Goal: Task Accomplishment & Management: Manage account settings

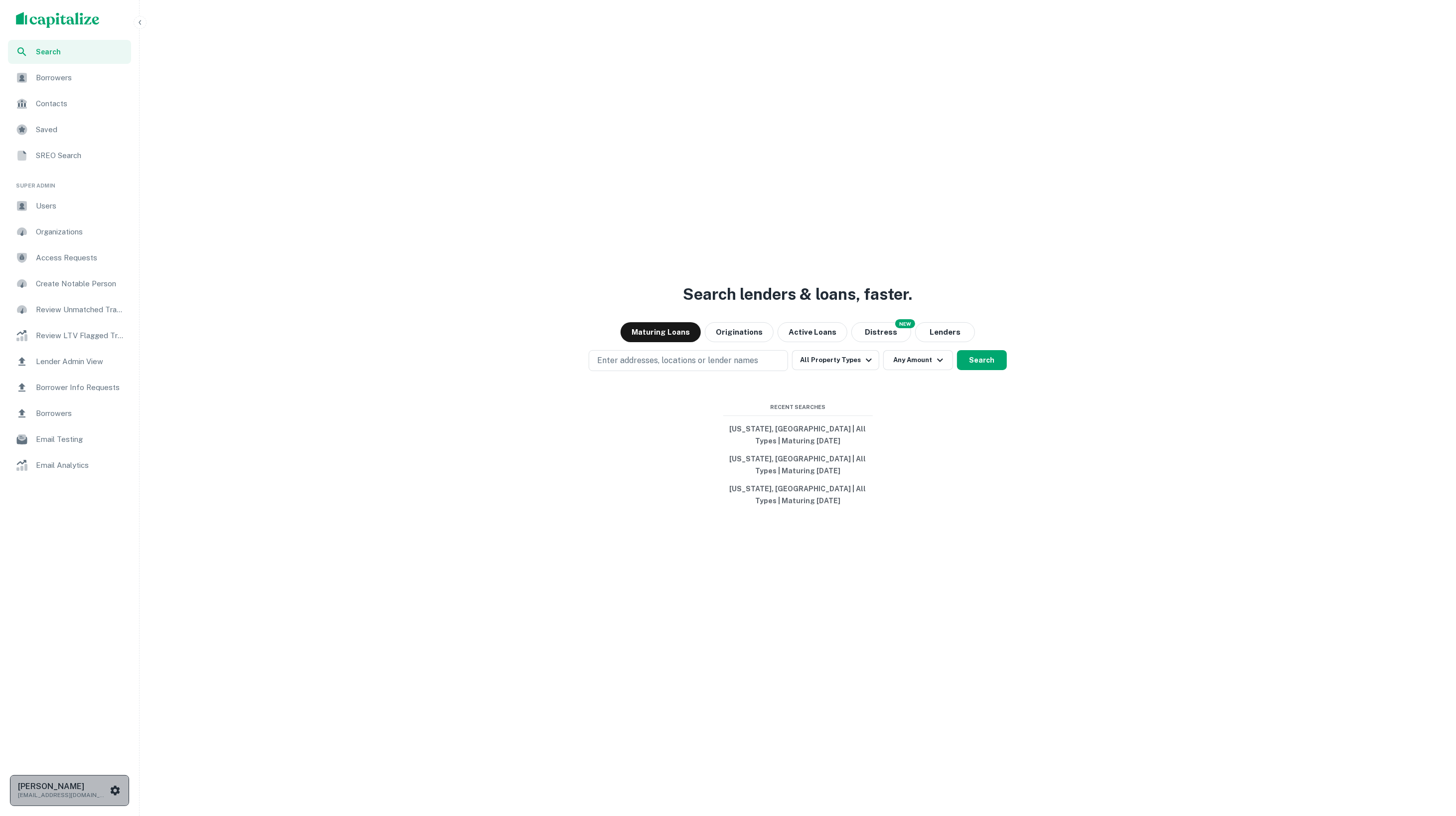
click at [105, 777] on button "[PERSON_NAME] [EMAIL_ADDRESS][DOMAIN_NAME]" at bounding box center [70, 790] width 119 height 31
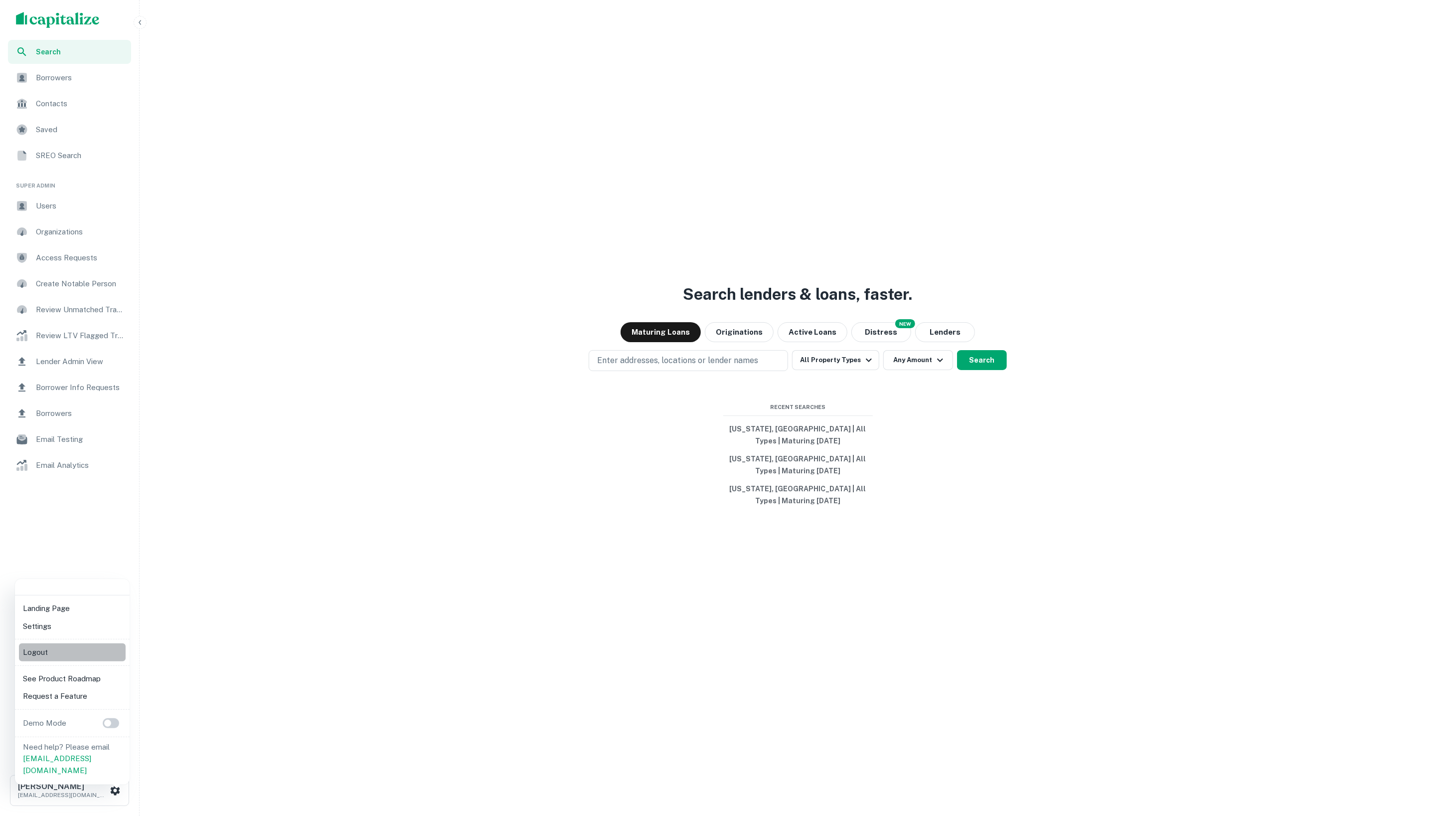
click at [93, 655] on li "Logout" at bounding box center [72, 653] width 107 height 18
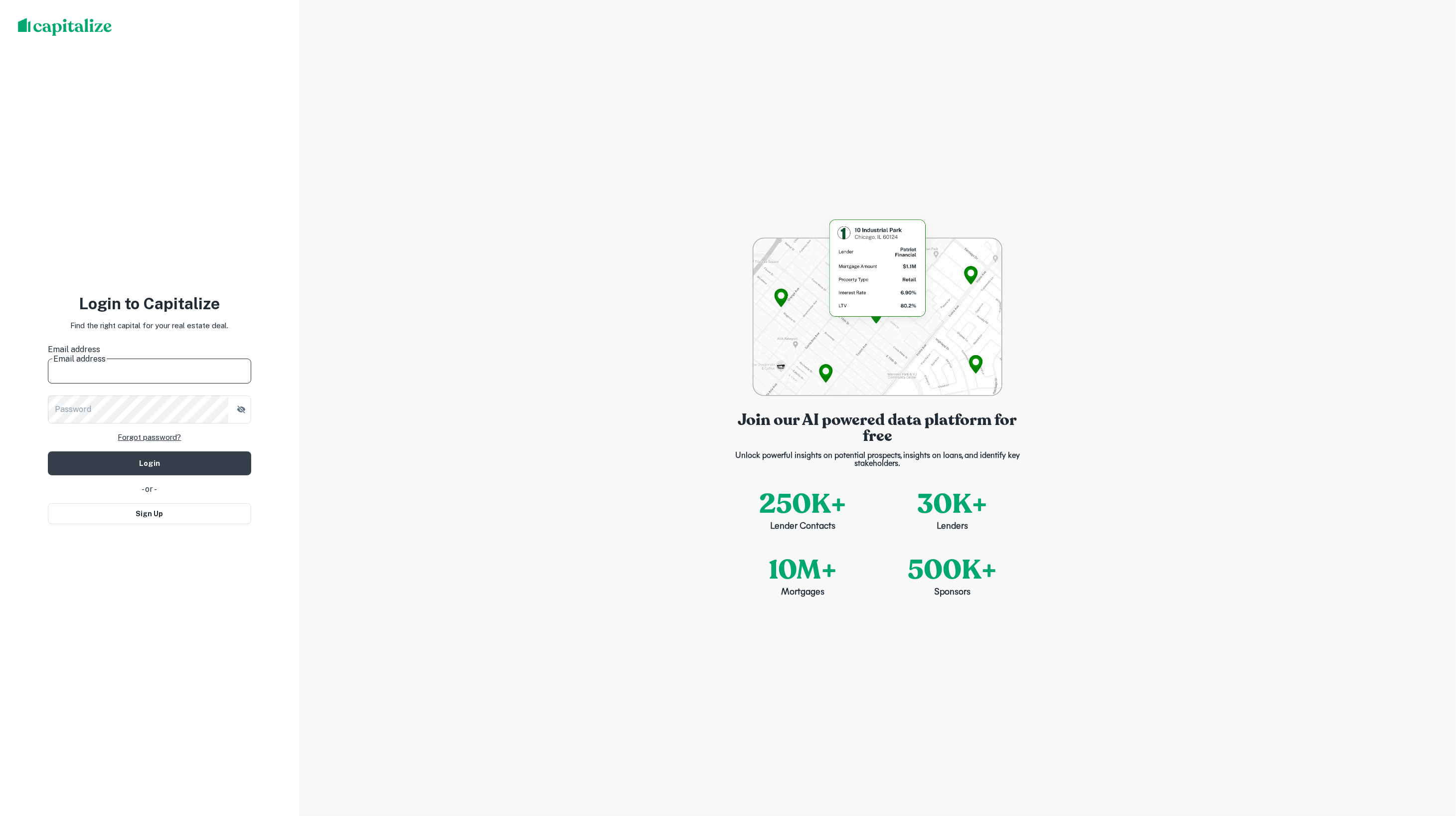
click at [168, 356] on input "Email address" at bounding box center [150, 369] width 203 height 28
type input "**********"
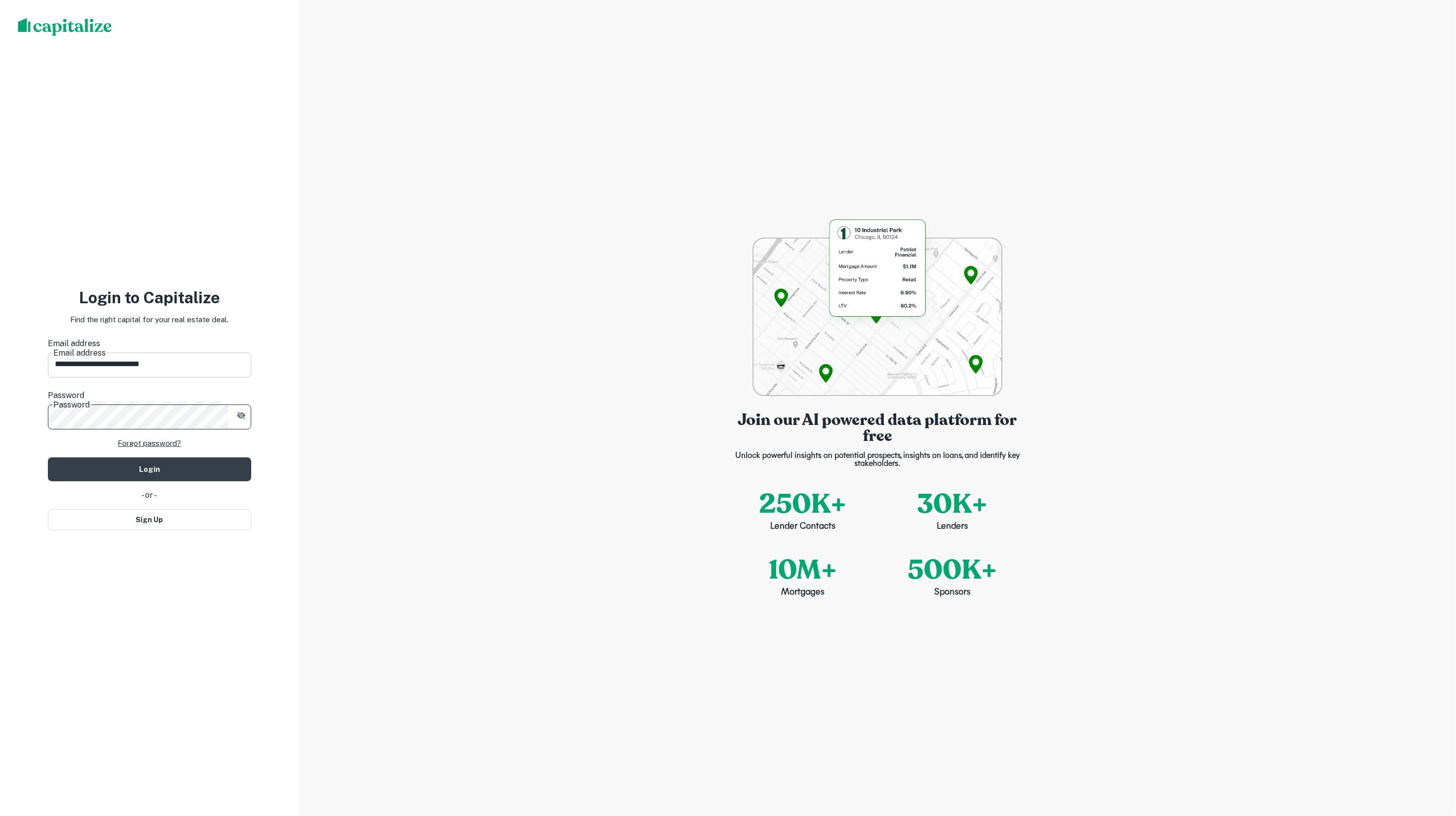
click at [150, 457] on button "Login" at bounding box center [150, 469] width 203 height 24
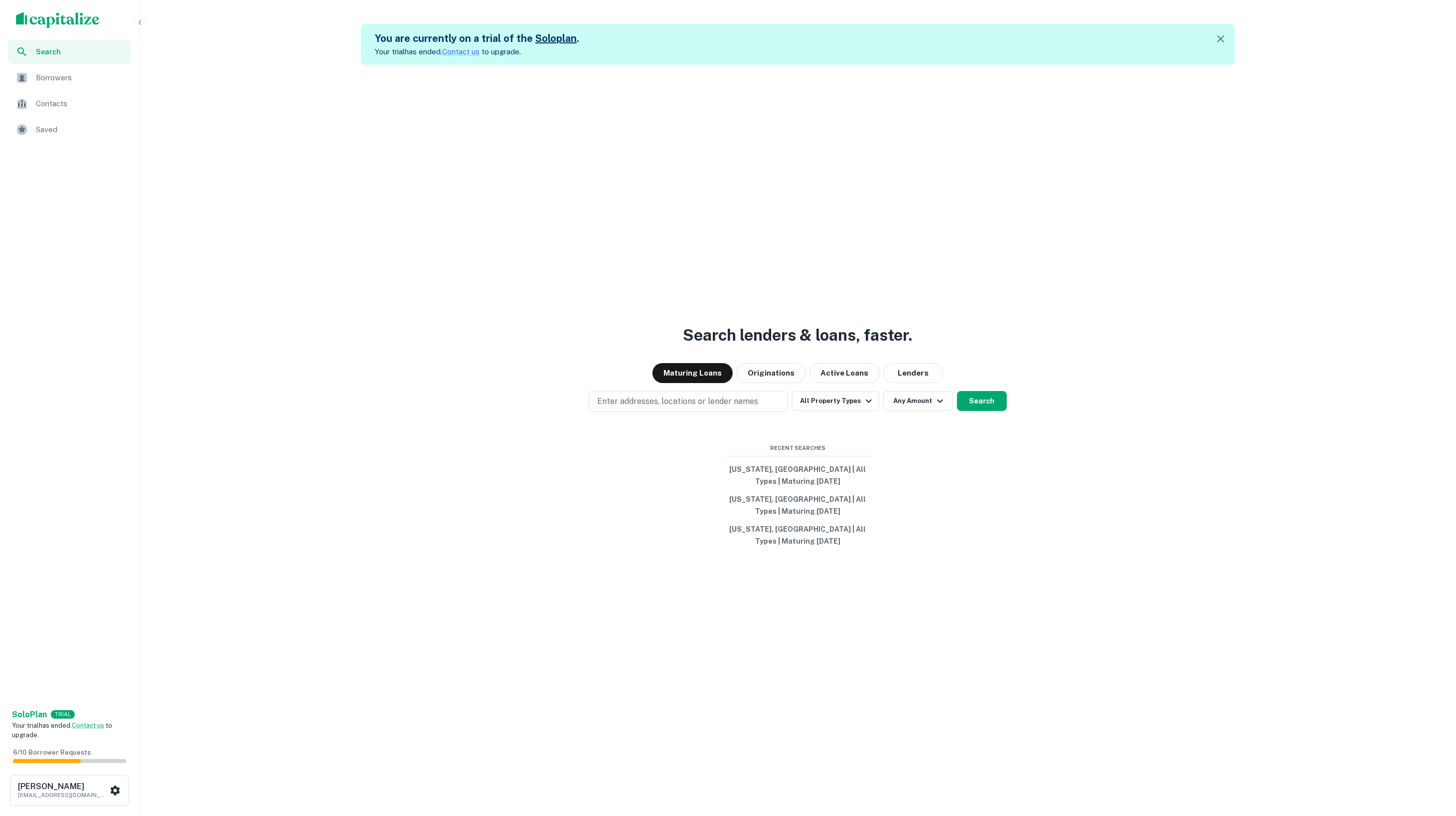
click at [471, 316] on div "Search lenders & loans, faster. Maturing Loans Originations Active Loans Lender…" at bounding box center [798, 473] width 1308 height 816
click at [72, 72] on span "Borrowers" at bounding box center [80, 77] width 89 height 12
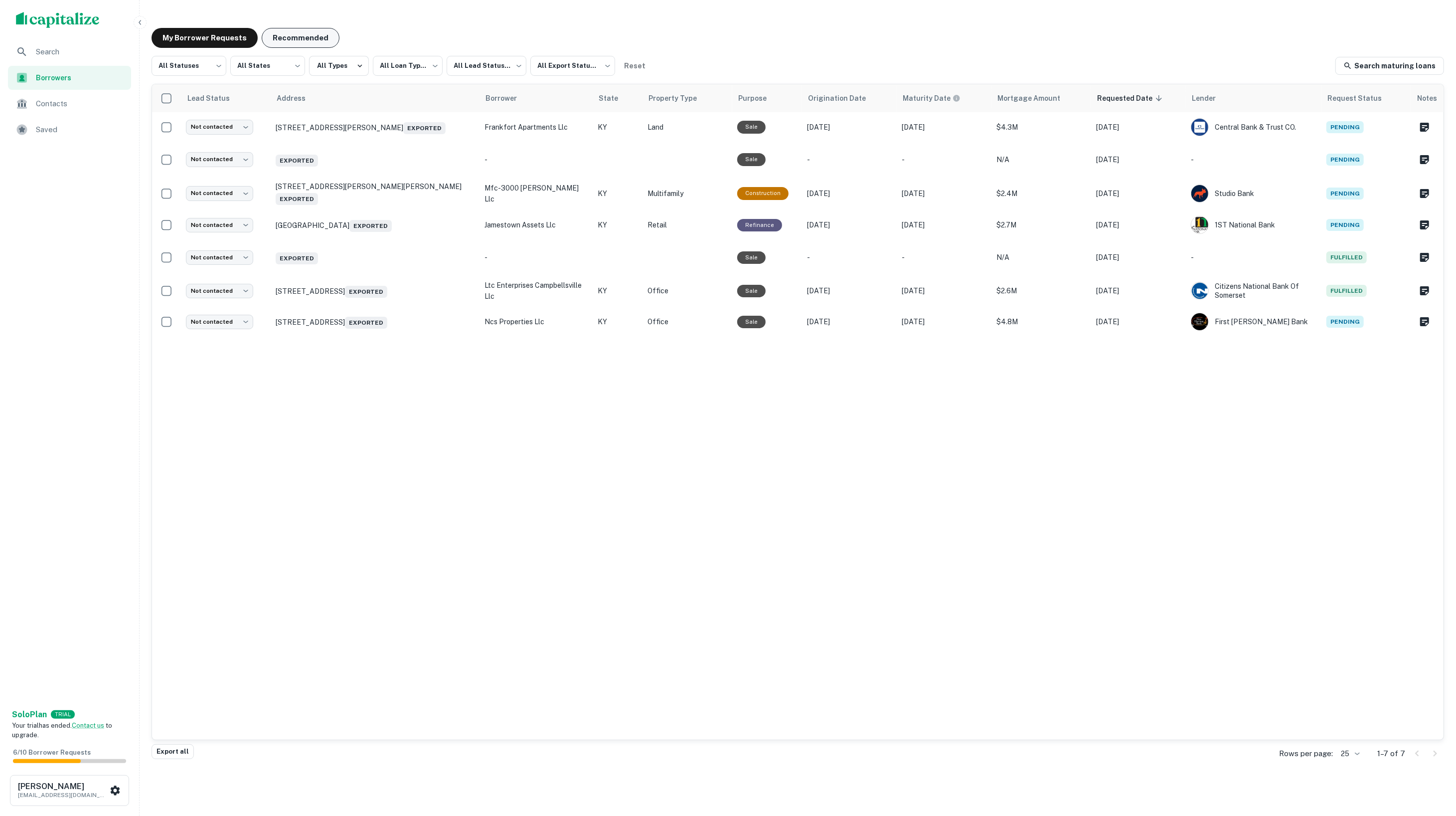
click at [320, 34] on button "Recommended" at bounding box center [301, 37] width 78 height 20
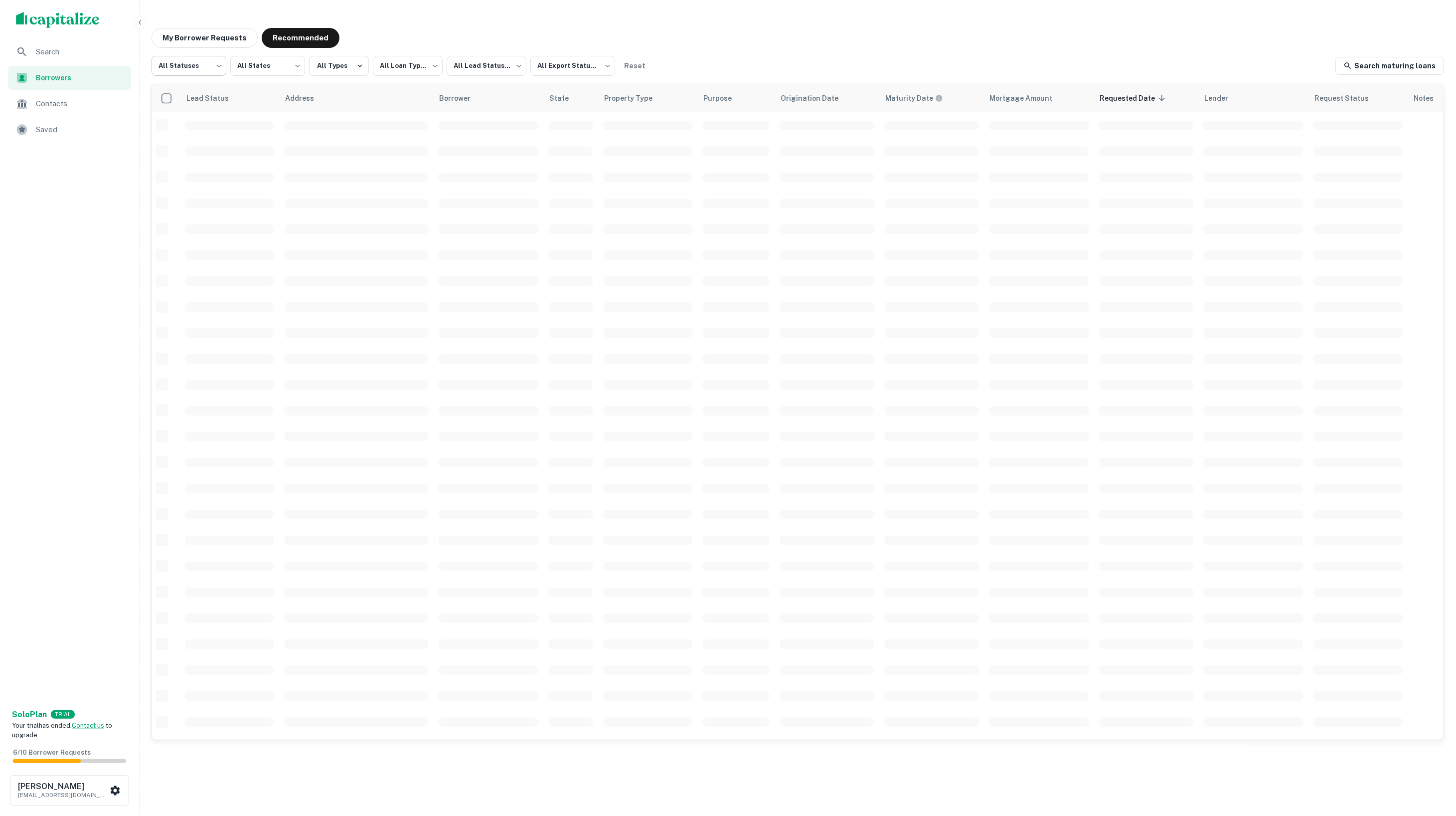
click at [197, 57] on body "**********" at bounding box center [728, 408] width 1456 height 816
click at [197, 57] on div at bounding box center [728, 408] width 1456 height 816
click at [568, 64] on body "**********" at bounding box center [728, 408] width 1456 height 816
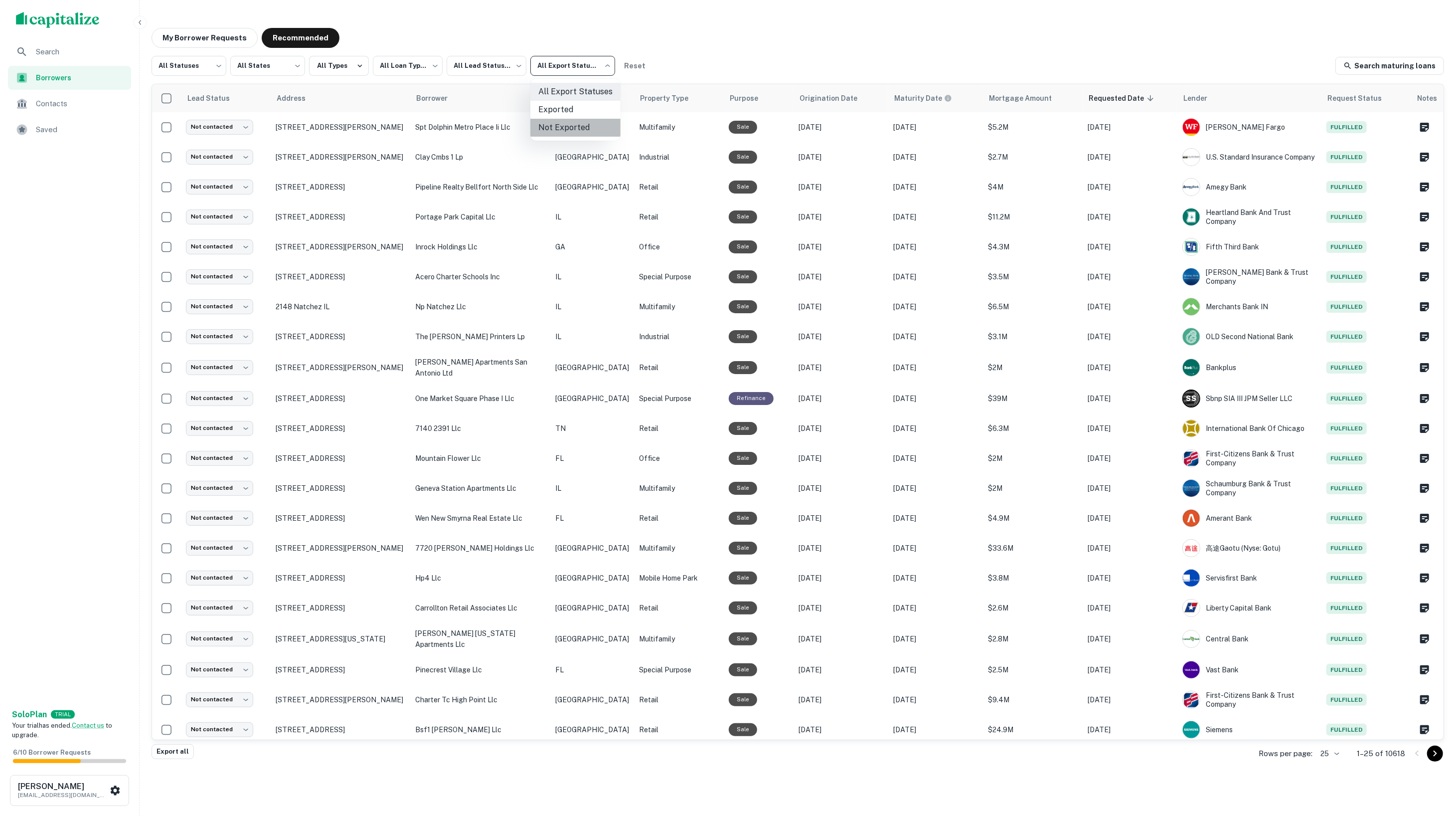
click at [582, 124] on li "Not Exported" at bounding box center [575, 128] width 90 height 18
click at [174, 753] on button "Export all" at bounding box center [172, 752] width 42 height 15
click at [584, 67] on body "**********" at bounding box center [728, 408] width 1456 height 816
click at [577, 94] on li "All Export Statuses" at bounding box center [575, 92] width 90 height 18
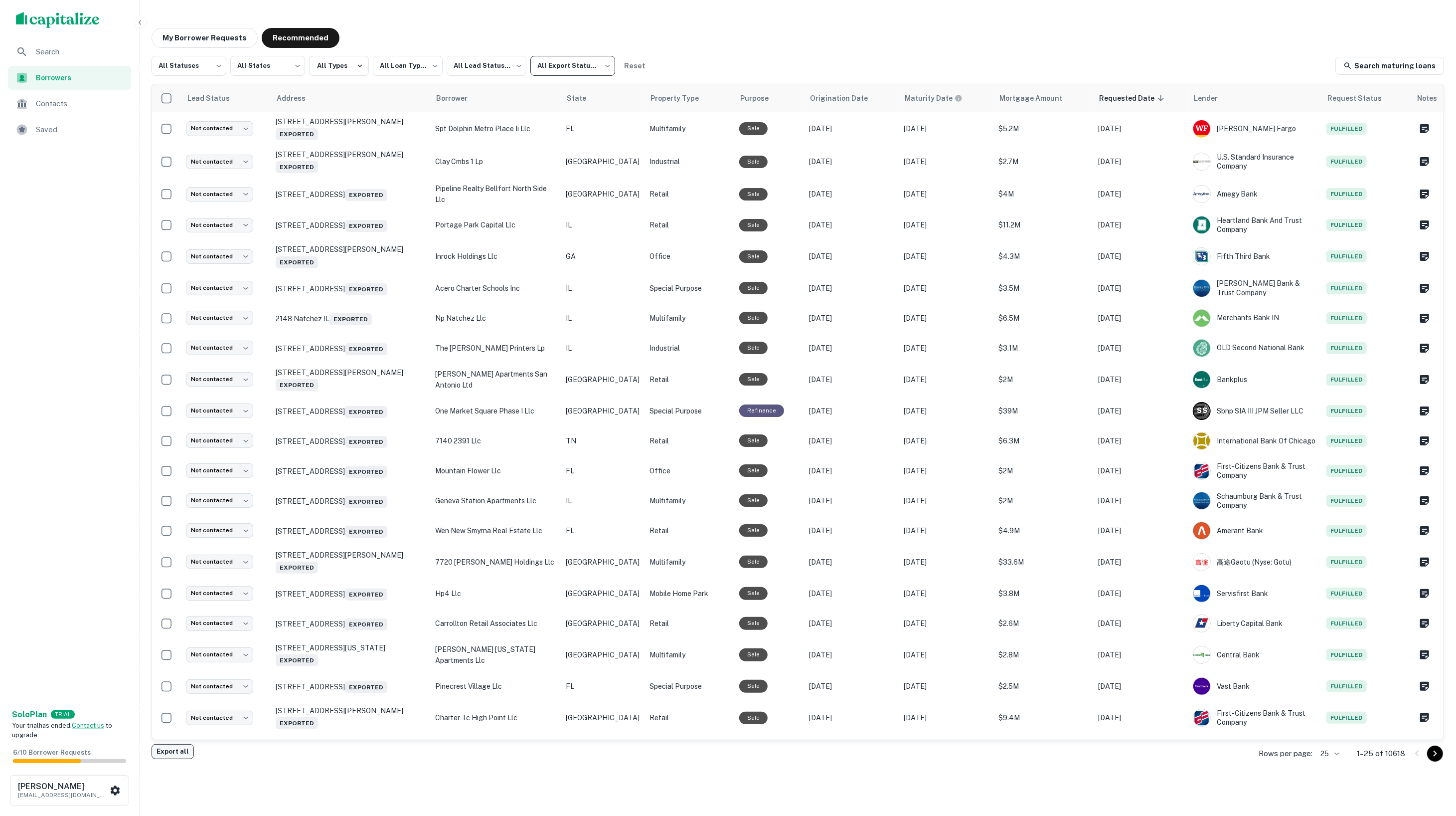
click at [163, 749] on button "Export all" at bounding box center [172, 752] width 42 height 15
click at [1057, 49] on div "**********" at bounding box center [798, 387] width 1308 height 734
drag, startPoint x: 1024, startPoint y: 64, endPoint x: 1093, endPoint y: 64, distance: 69.0
click at [1024, 64] on div "**********" at bounding box center [798, 66] width 1293 height 20
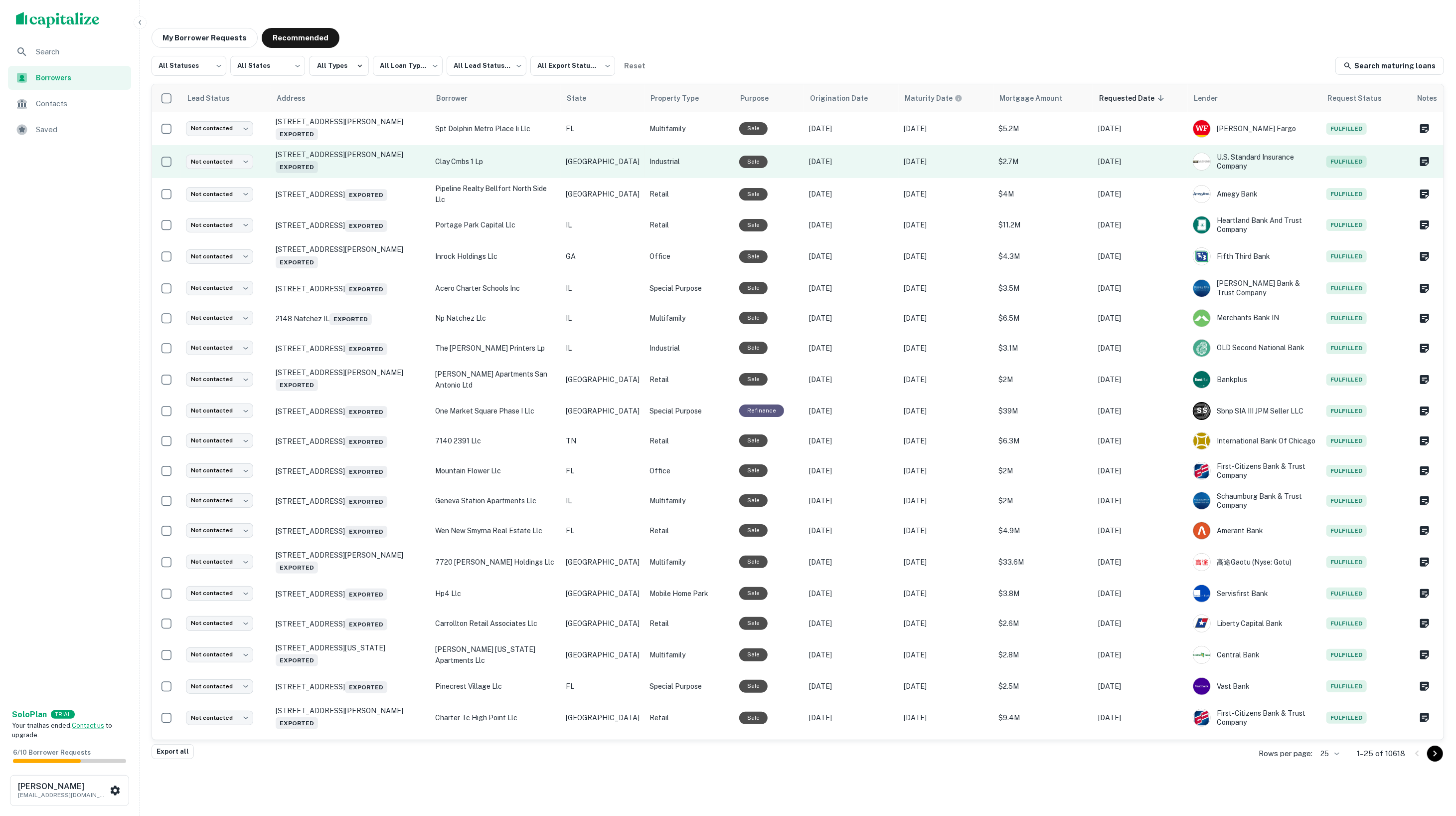
click at [505, 160] on p "clay cmbs 1 lp" at bounding box center [495, 161] width 120 height 11
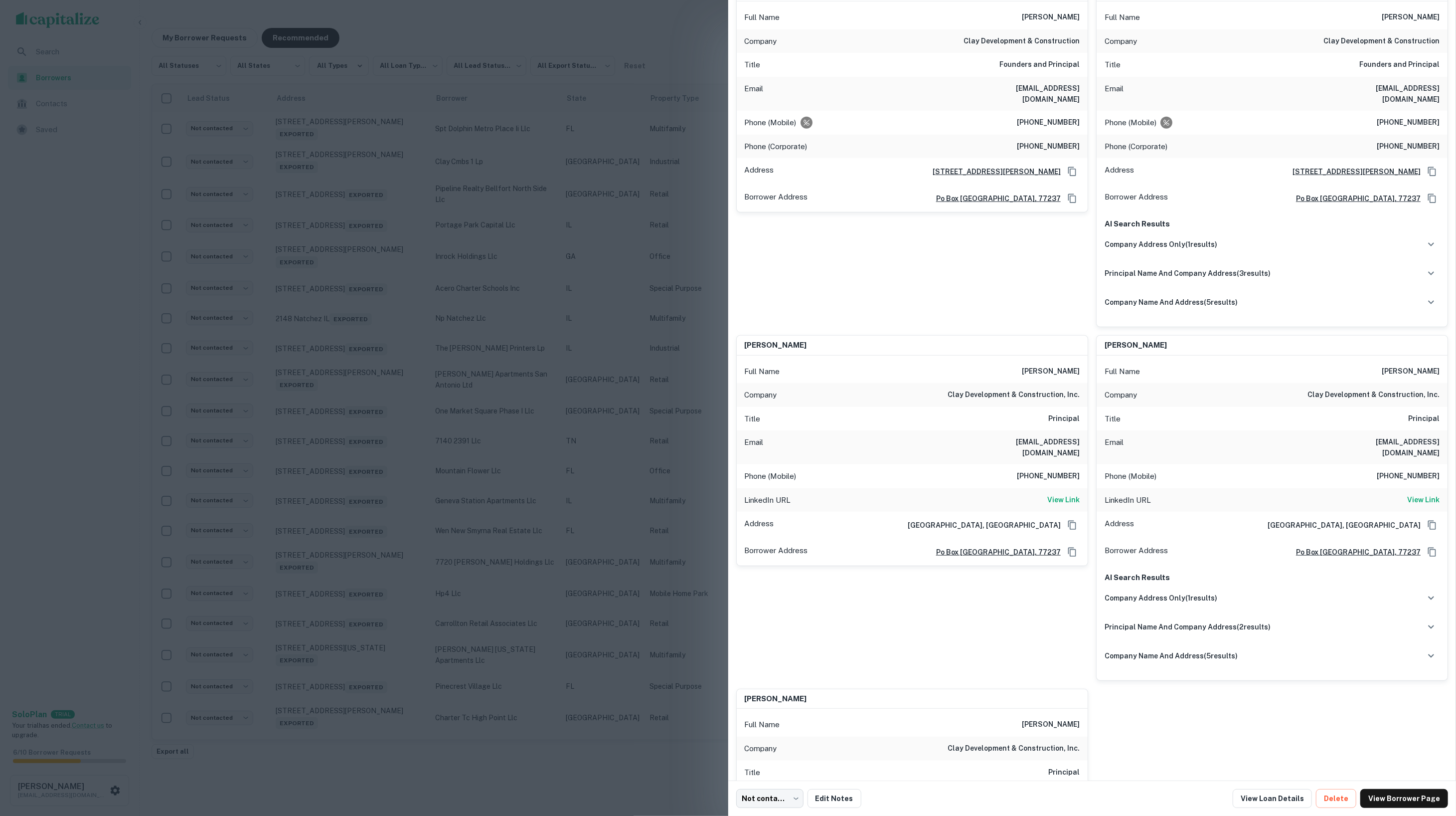
scroll to position [960, 0]
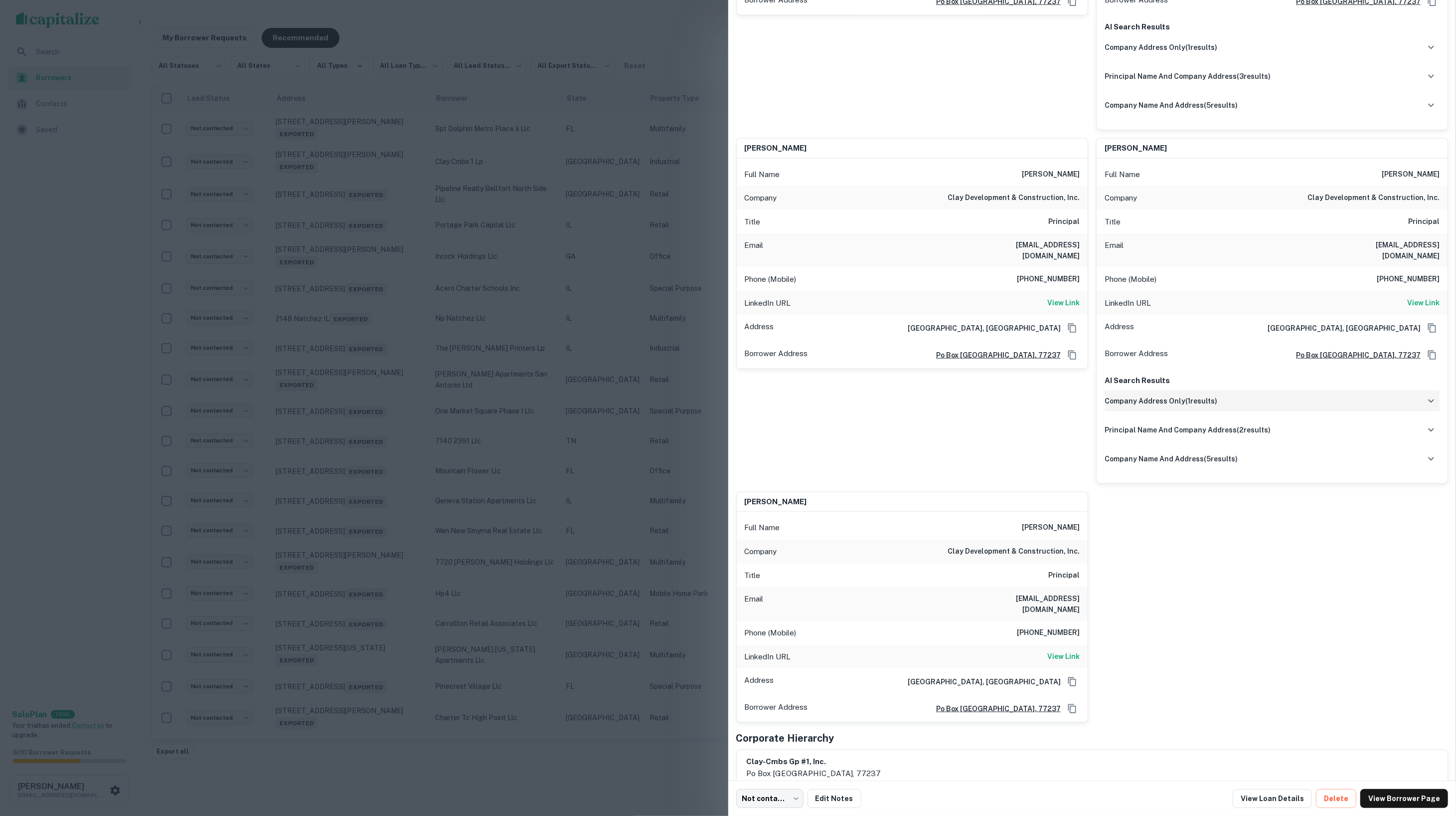
click at [1150, 395] on div "company address only ( 1 results)" at bounding box center [1272, 401] width 335 height 21
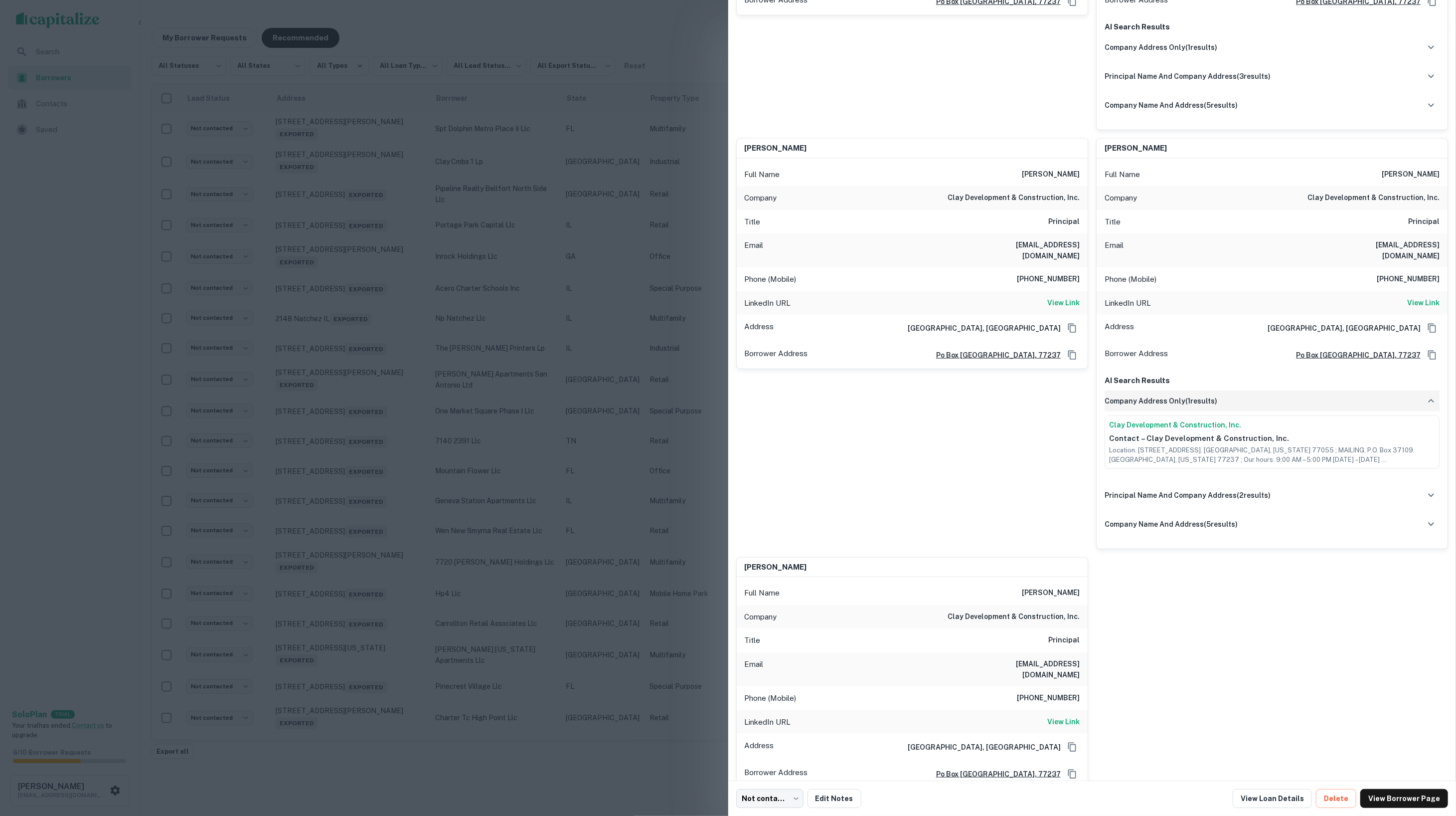
click at [1149, 395] on div "company address only ( 1 results)" at bounding box center [1272, 401] width 335 height 21
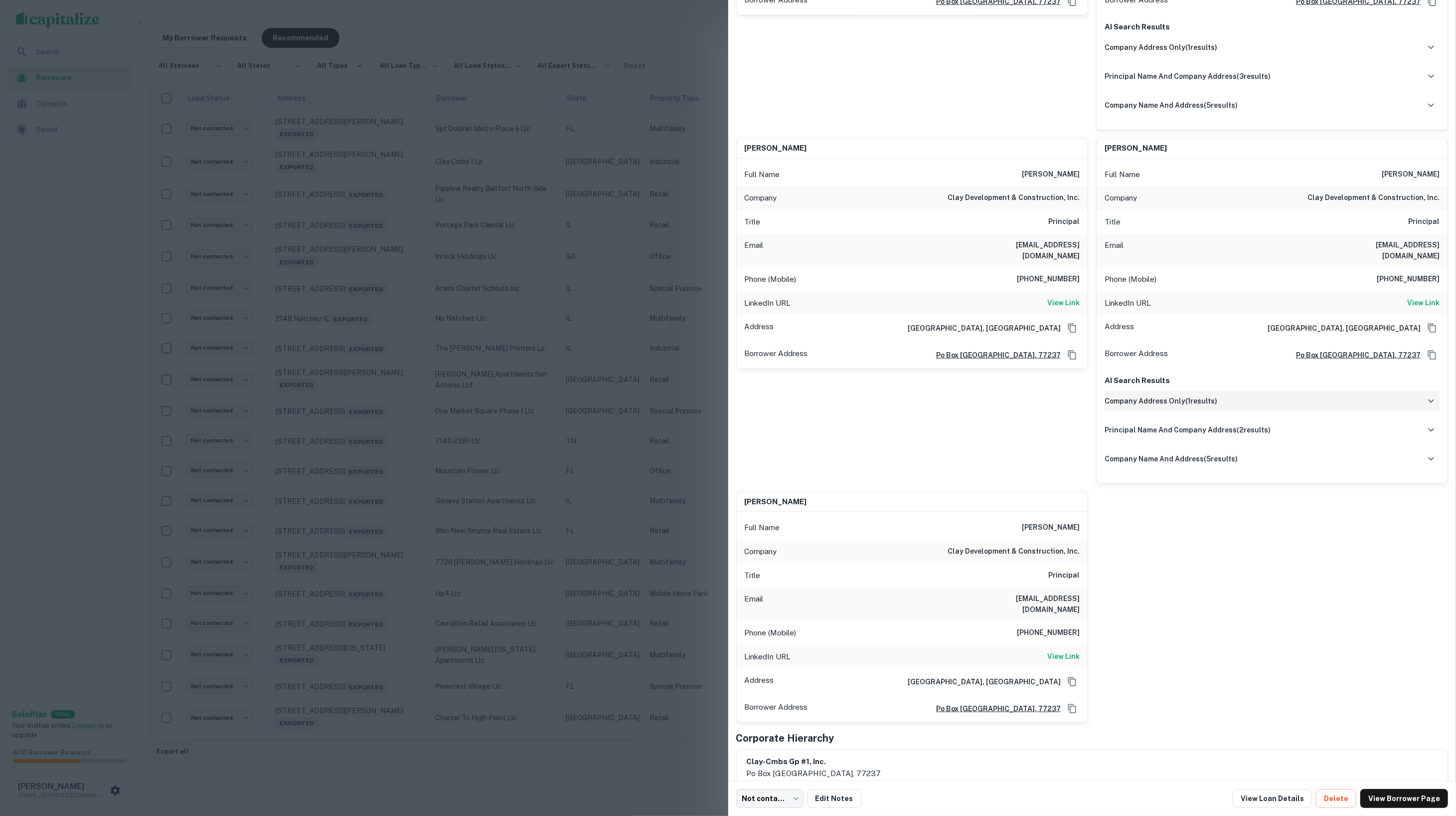
click at [1165, 394] on div "company address only ( 1 results)" at bounding box center [1272, 401] width 335 height 21
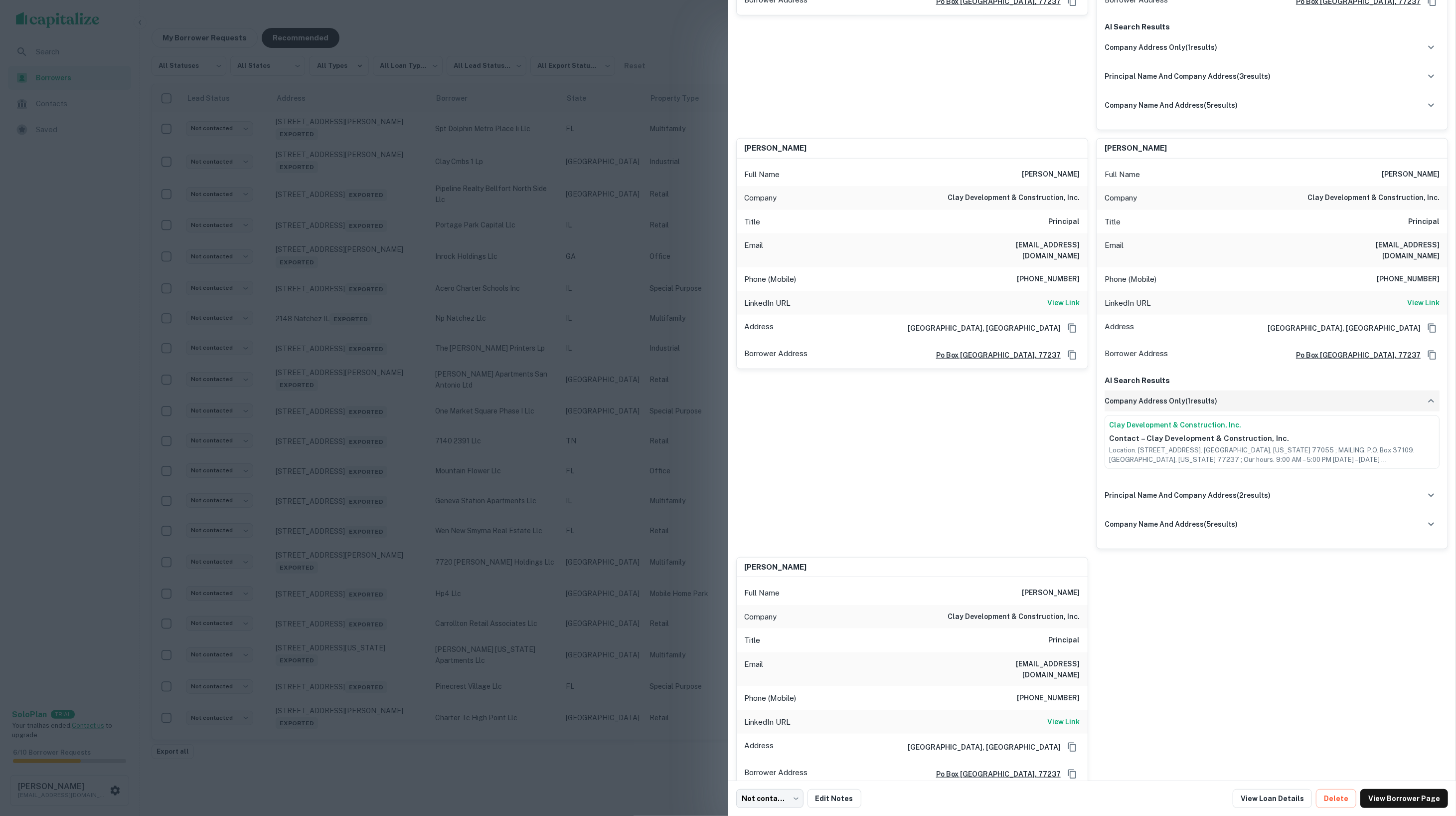
click at [1175, 398] on h6 "company address only ( 1 results)" at bounding box center [1160, 400] width 112 height 11
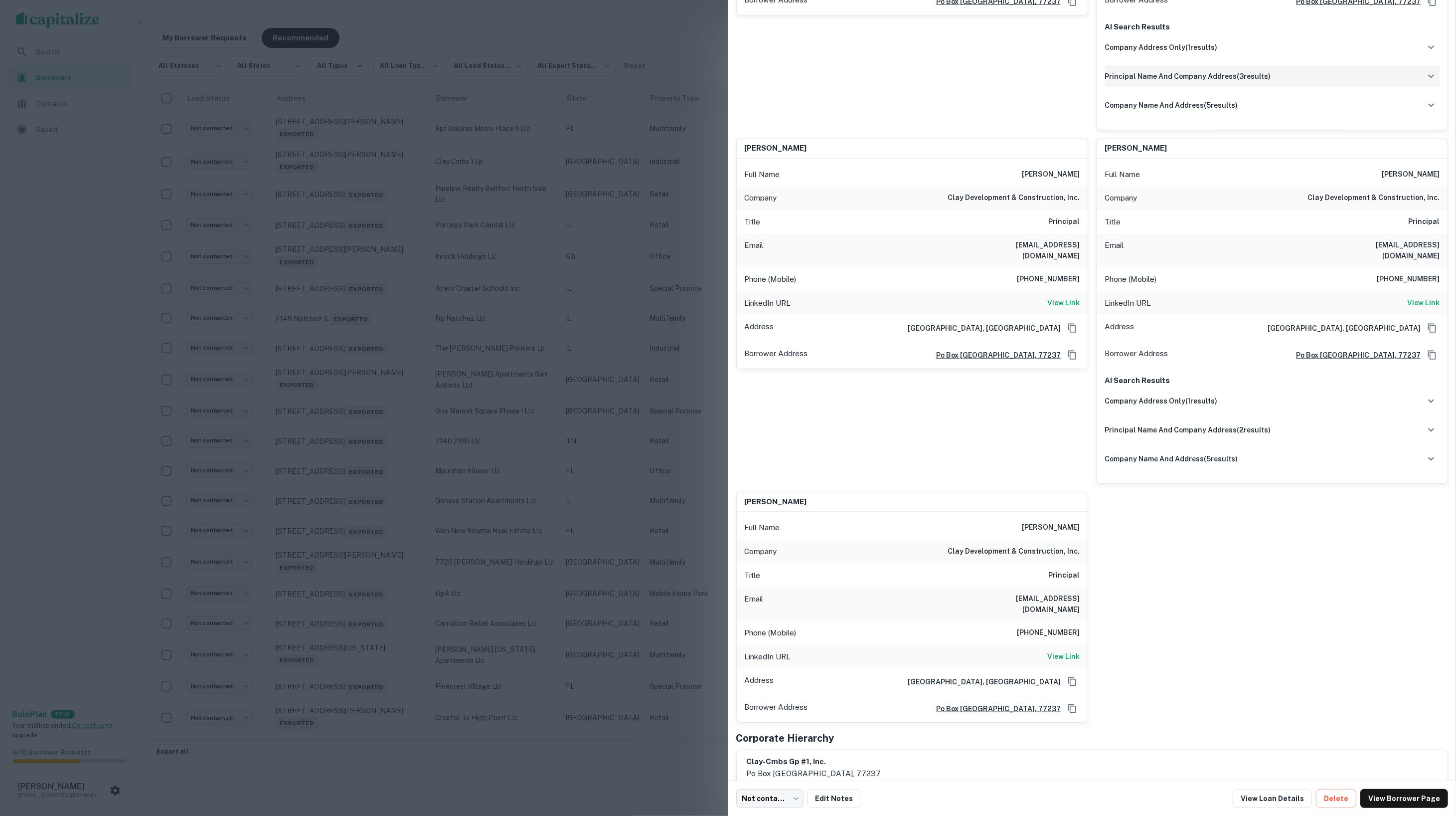
scroll to position [556, 0]
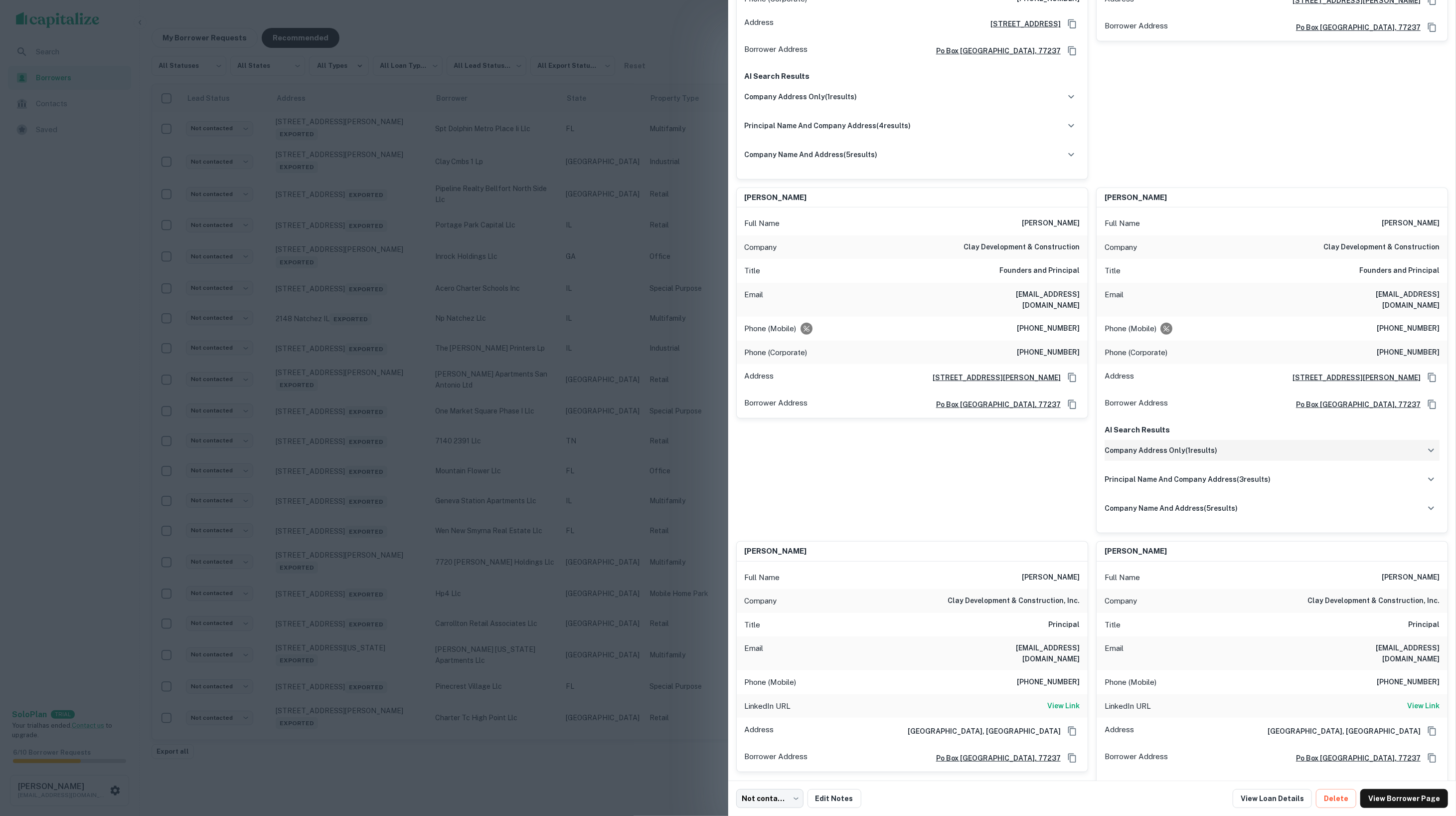
click at [1159, 445] on h6 "company address only ( 1 results)" at bounding box center [1160, 450] width 112 height 11
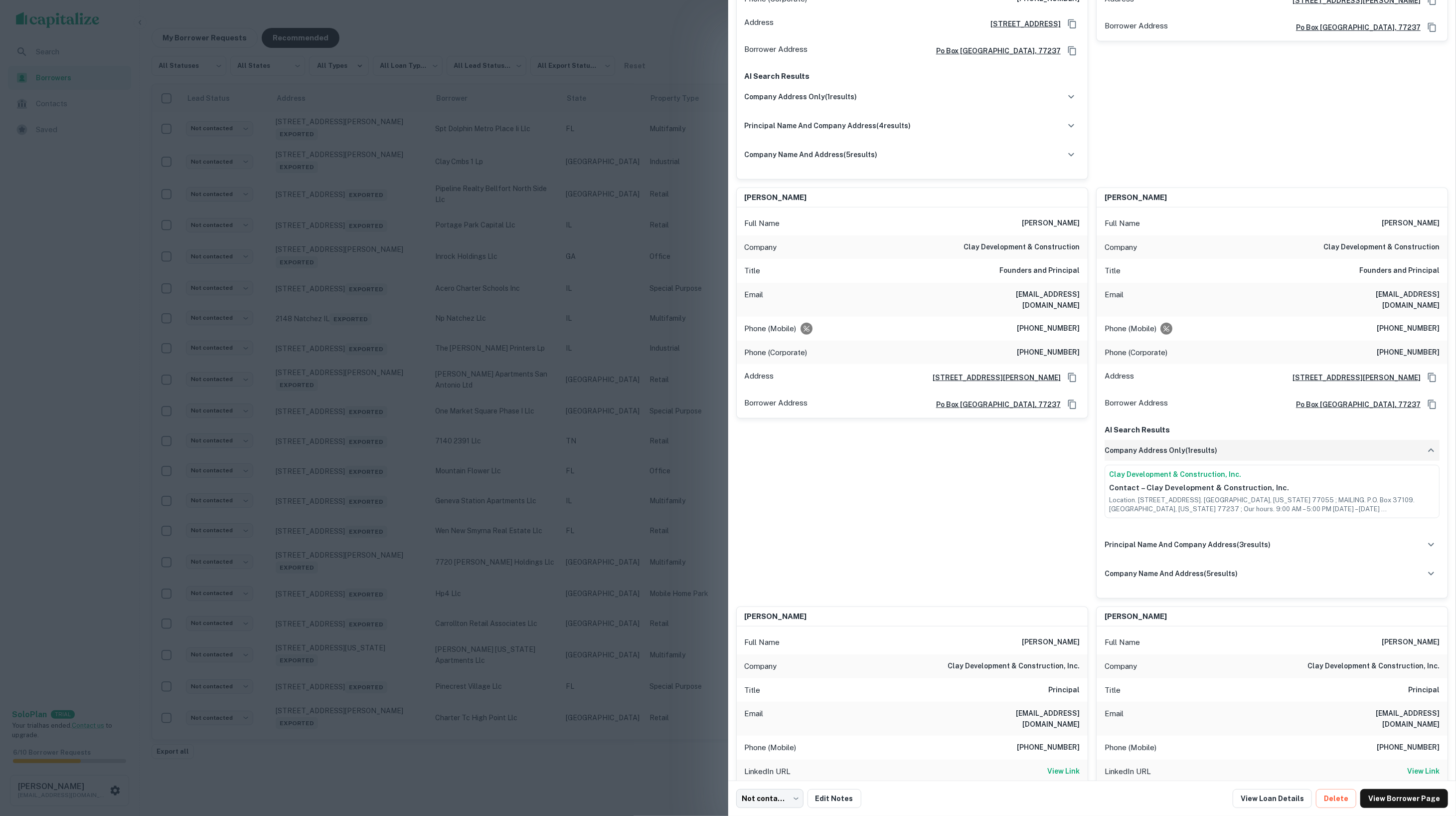
click at [1159, 445] on h6 "company address only ( 1 results)" at bounding box center [1160, 450] width 112 height 11
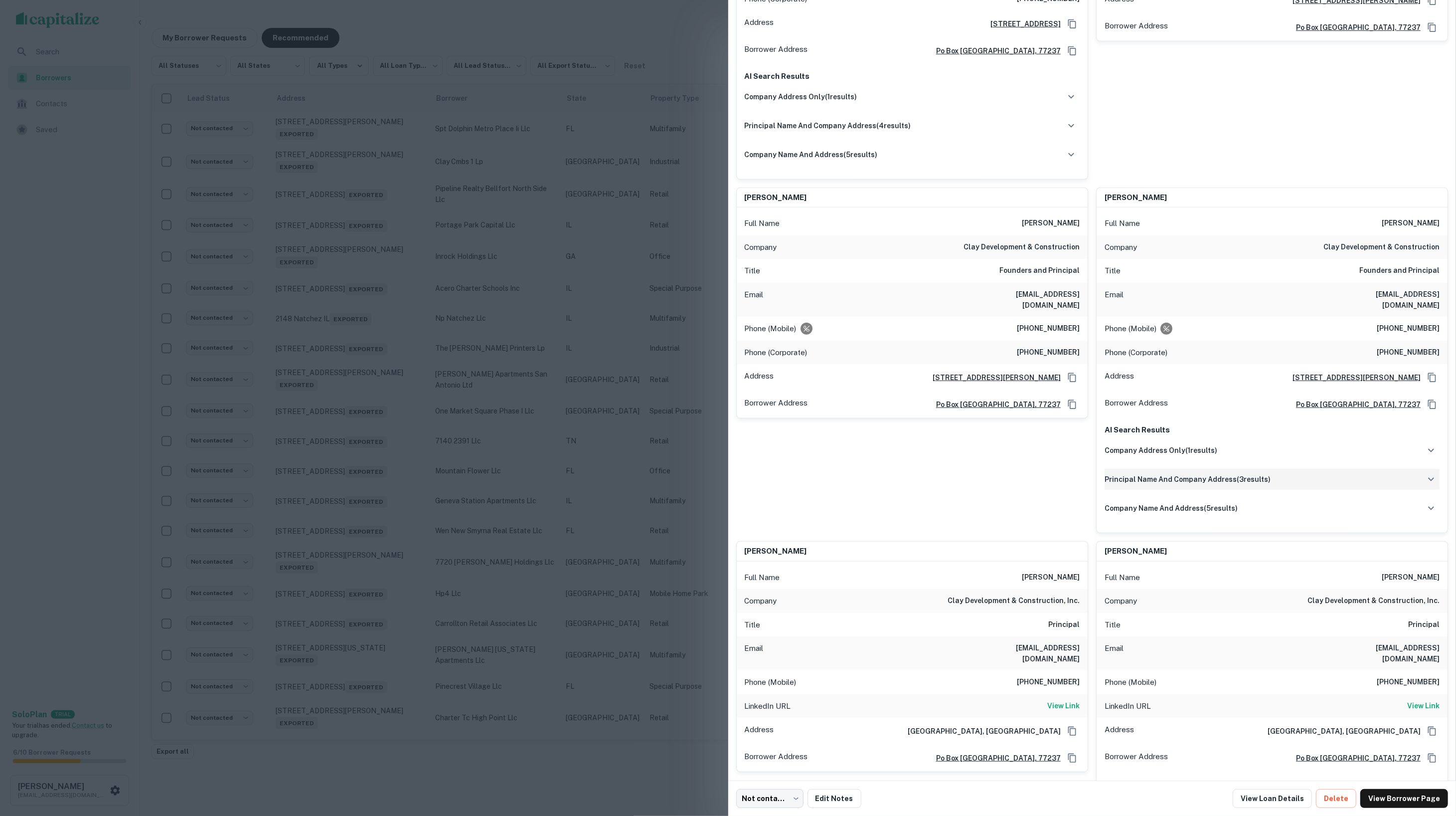
click at [1183, 469] on div "principal name and company address ( 3 results)" at bounding box center [1272, 479] width 335 height 21
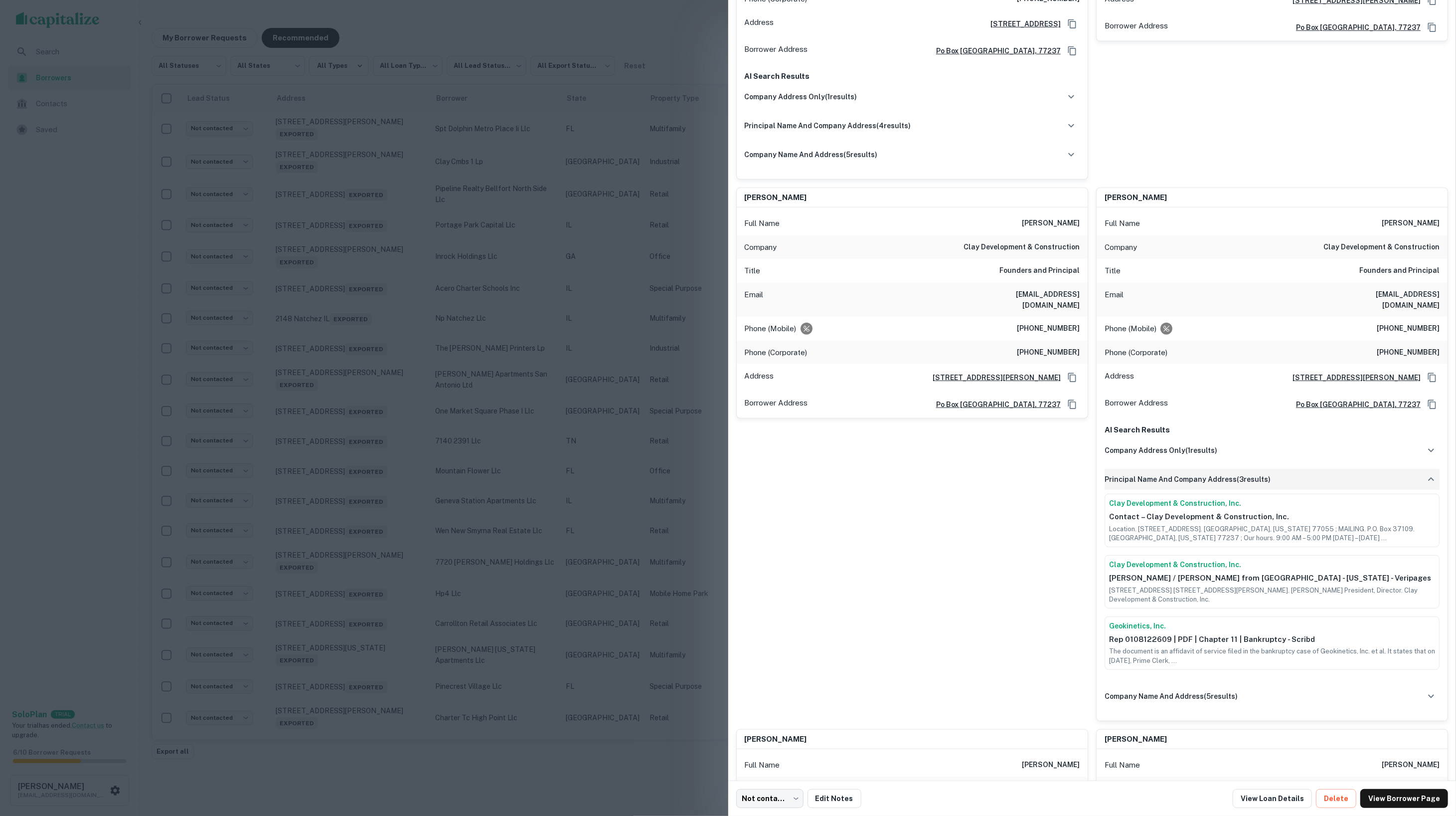
click at [1183, 469] on div "principal name and company address ( 3 results)" at bounding box center [1272, 479] width 335 height 21
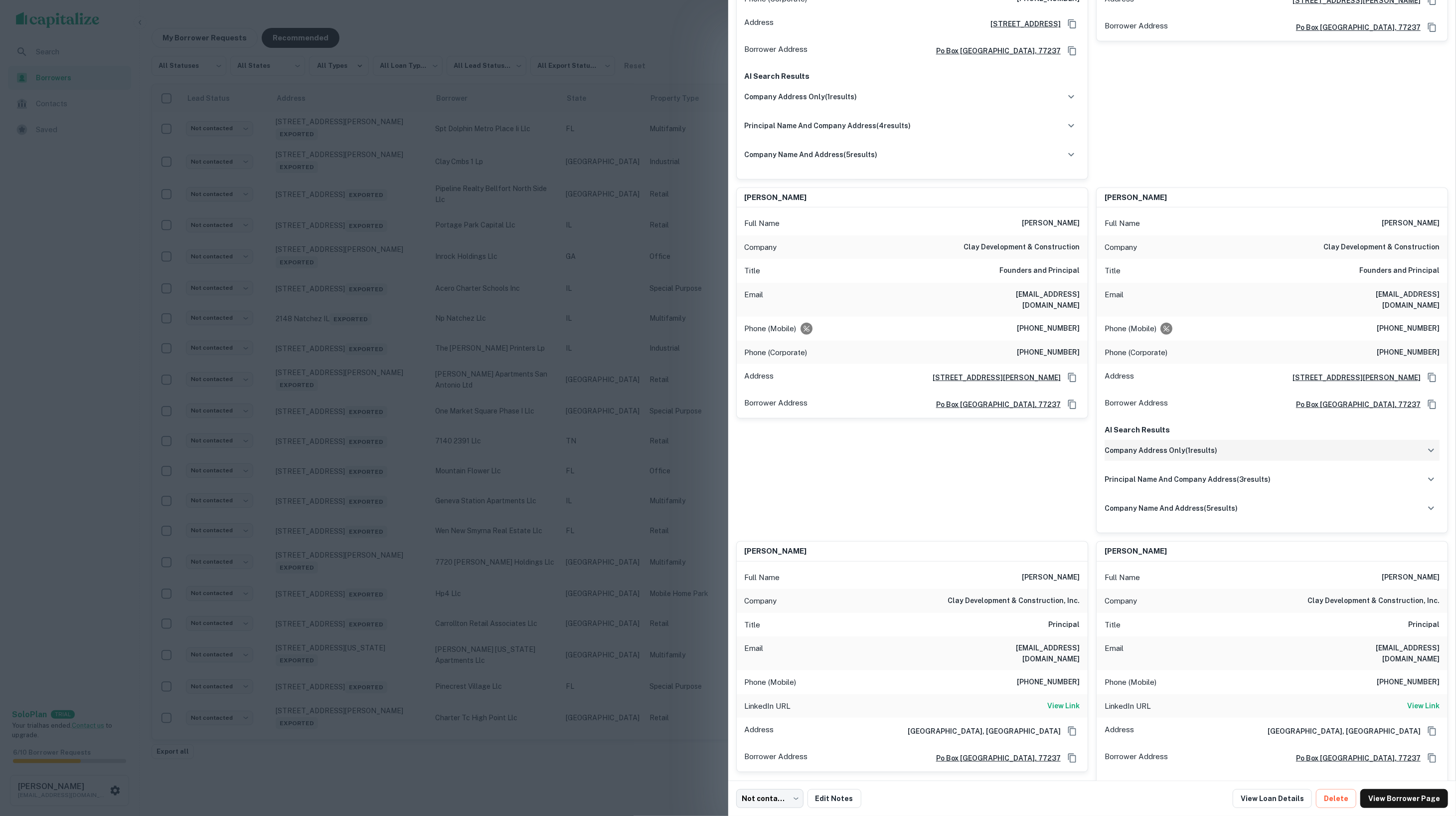
click at [1171, 446] on h6 "company address only ( 1 results)" at bounding box center [1160, 450] width 112 height 11
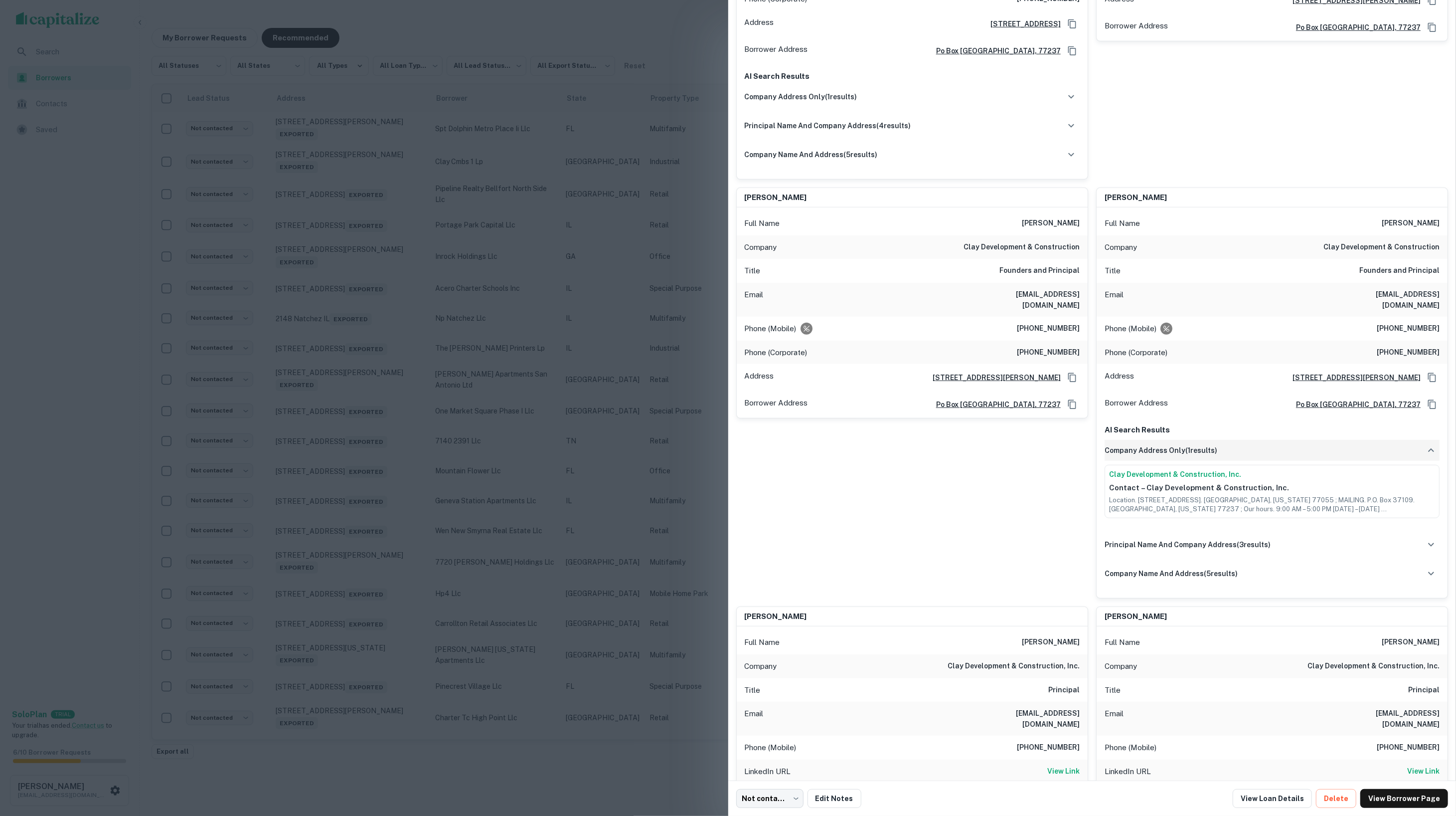
click at [1171, 446] on h6 "company address only ( 1 results)" at bounding box center [1160, 450] width 112 height 11
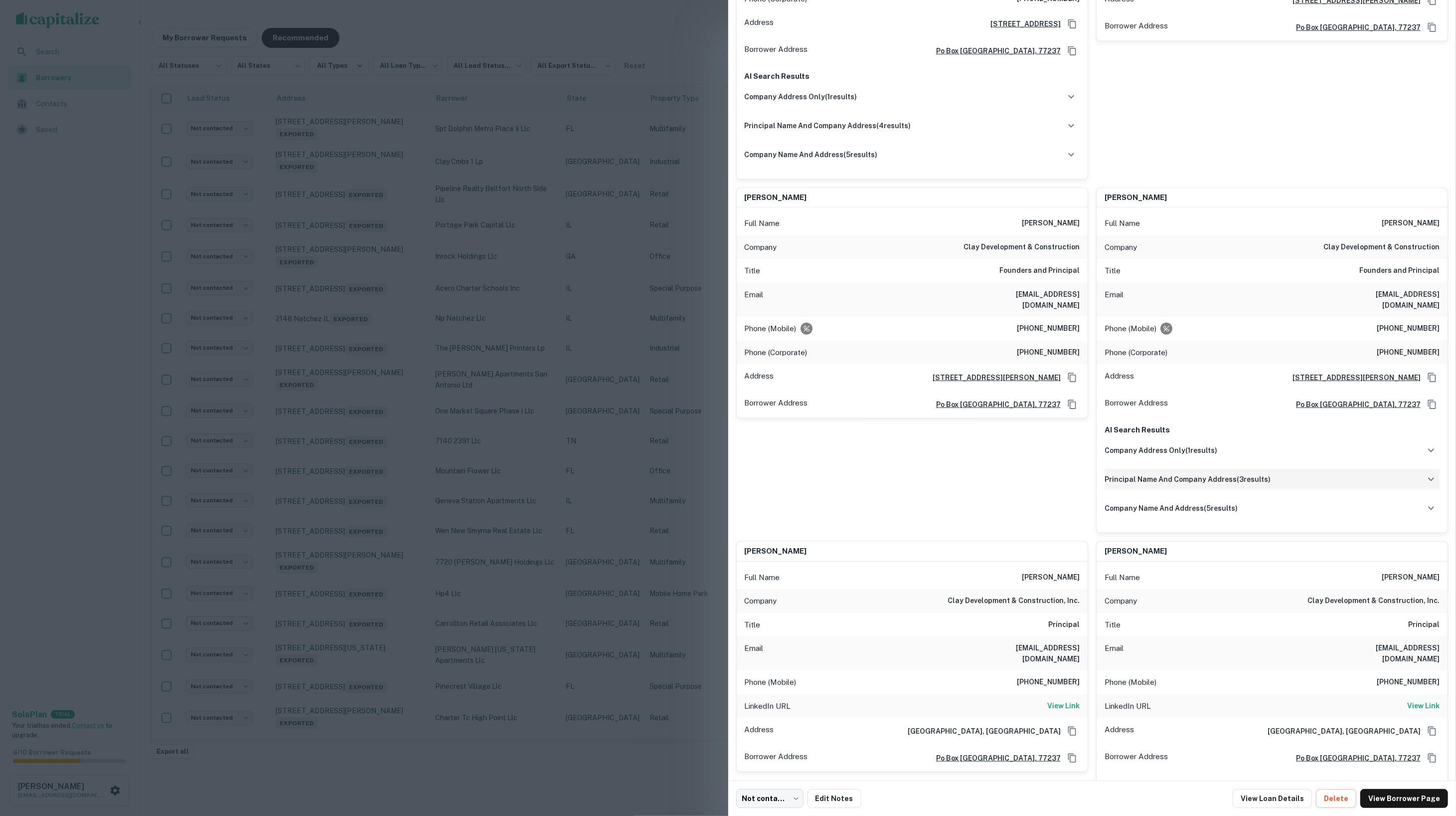
click at [1181, 472] on div "principal name and company address ( 3 results)" at bounding box center [1272, 479] width 335 height 21
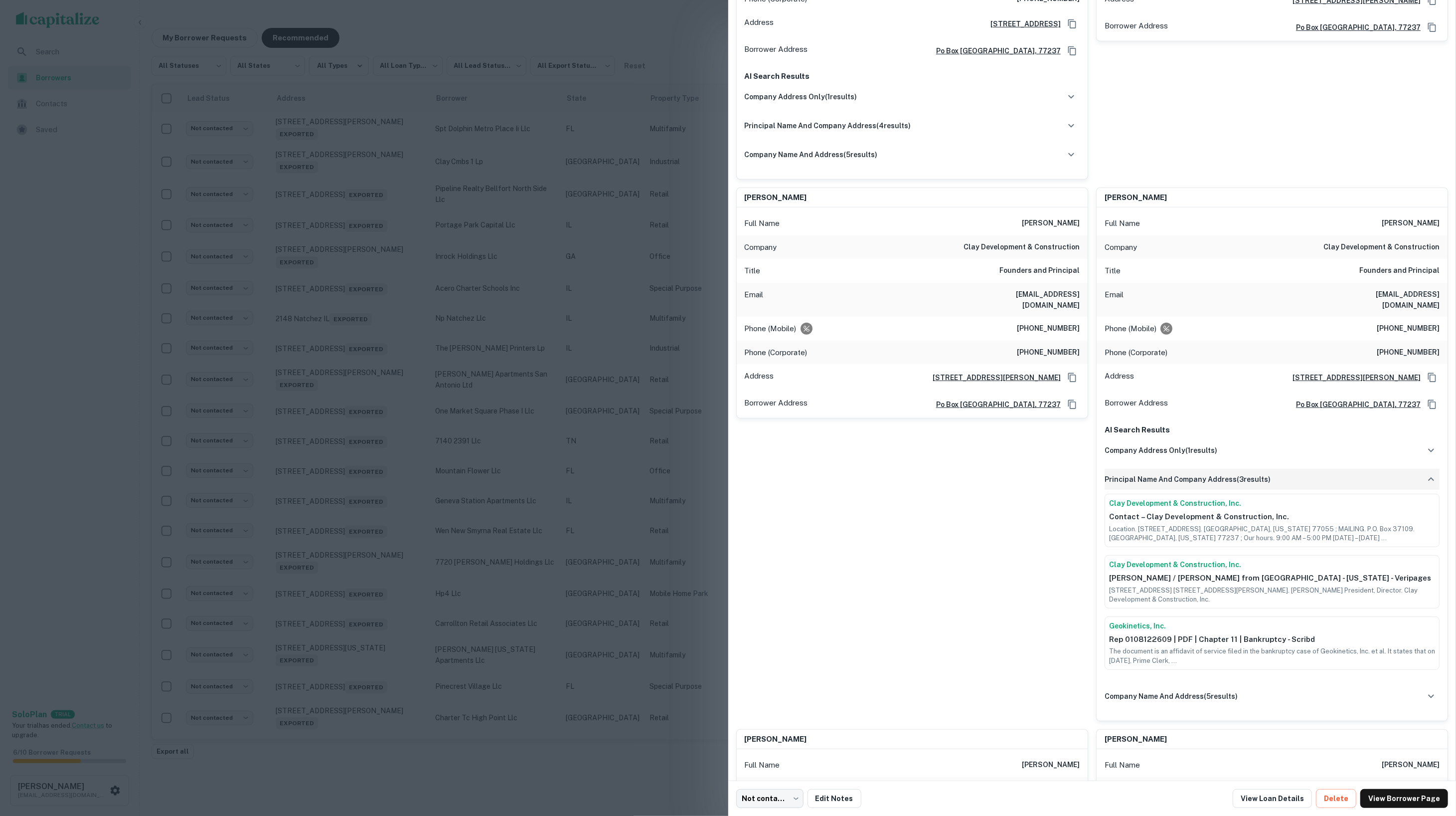
click at [1181, 472] on div "principal name and company address ( 3 results)" at bounding box center [1272, 479] width 335 height 21
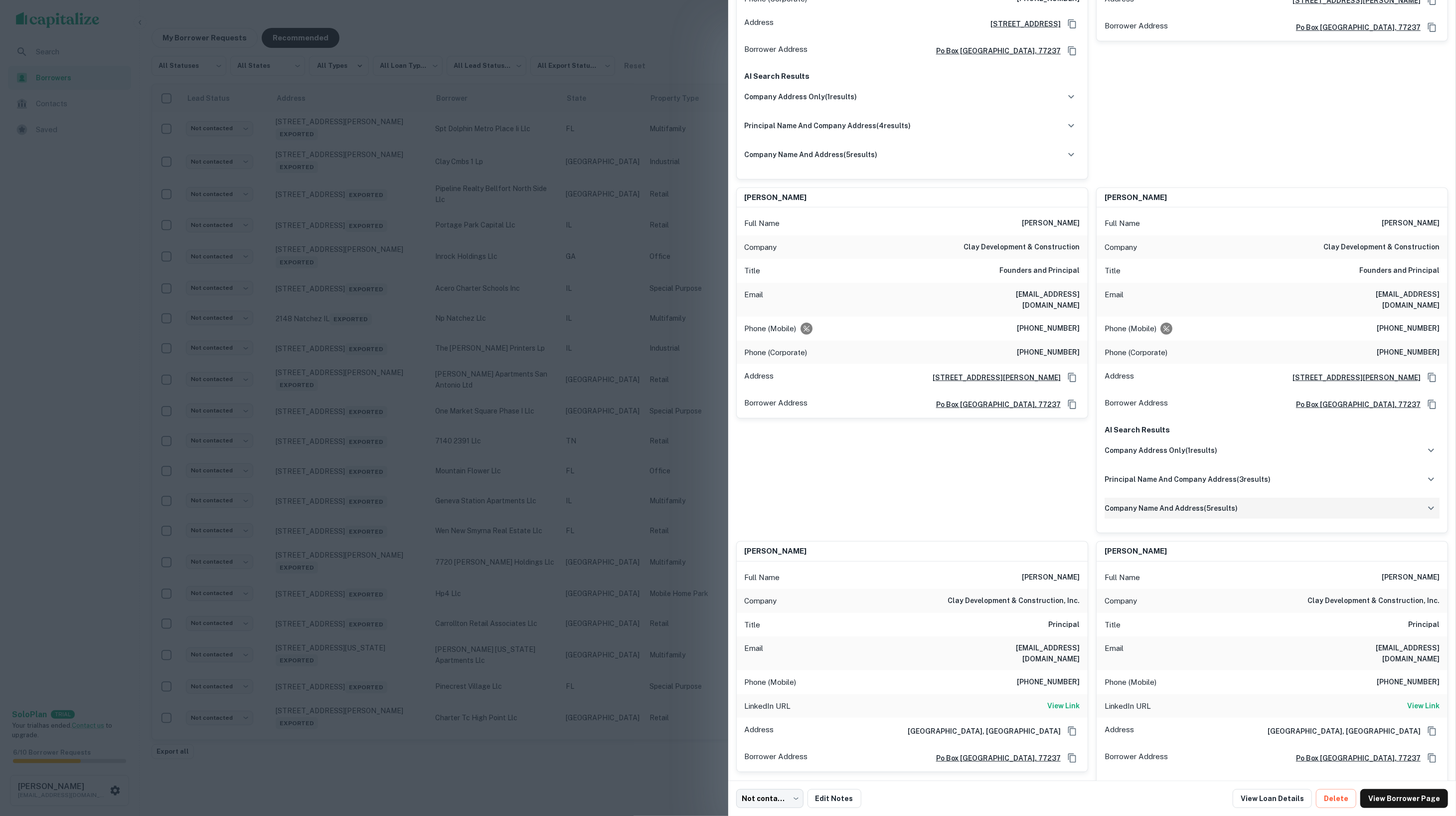
click at [1198, 500] on div "company name and address ( 5 results)" at bounding box center [1272, 508] width 335 height 21
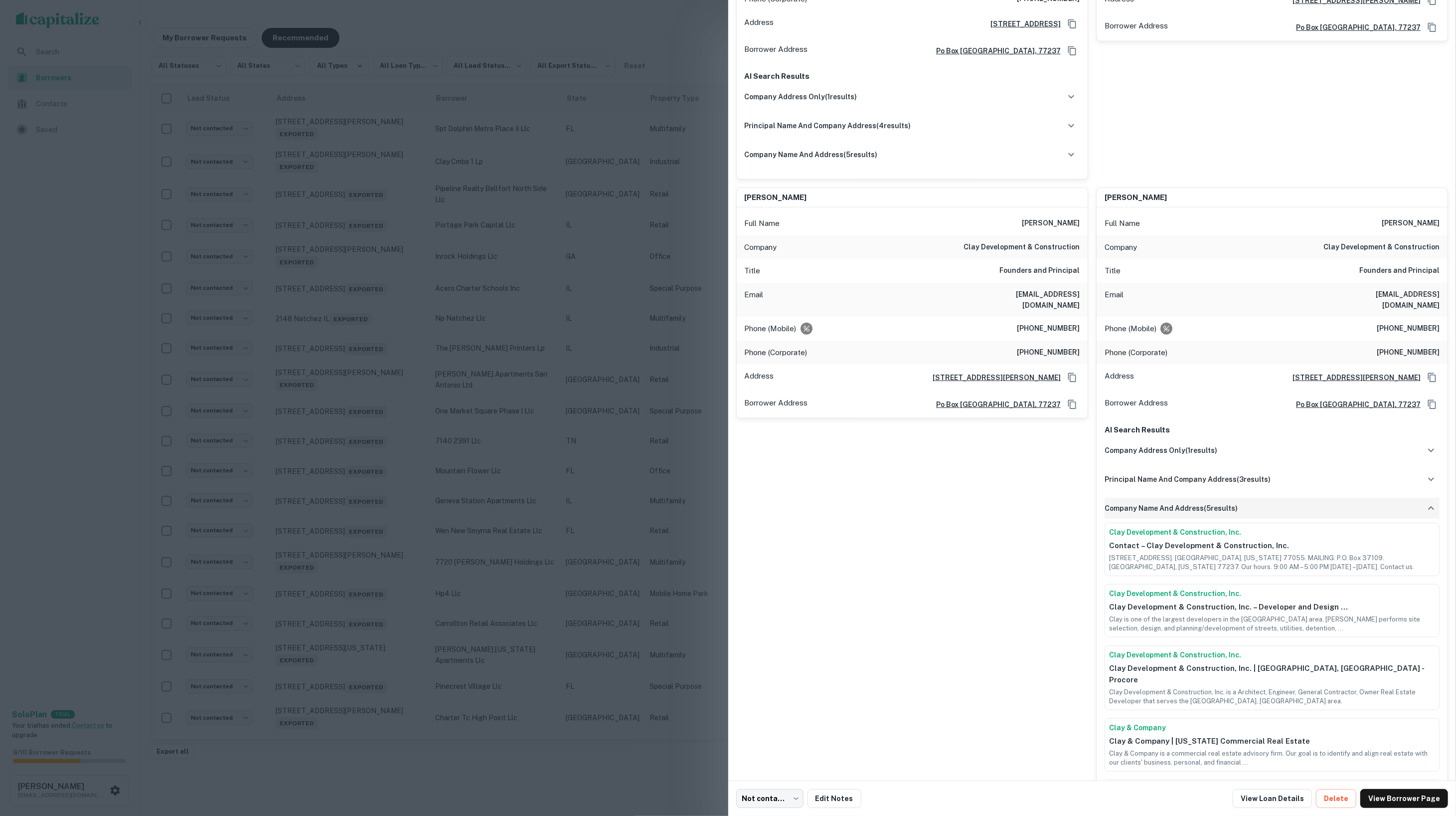
click at [1199, 500] on div "company name and address ( 5 results)" at bounding box center [1272, 508] width 335 height 21
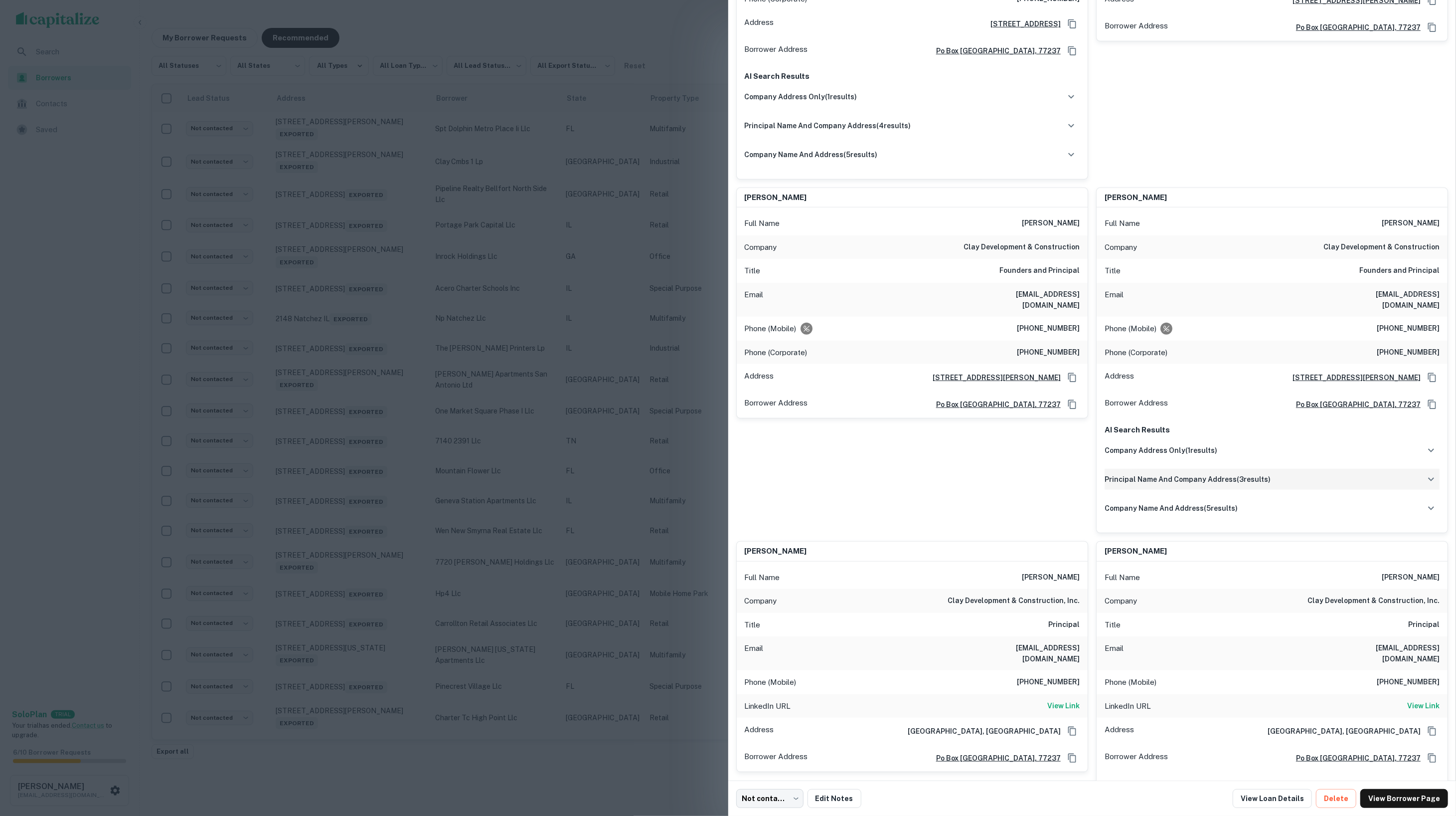
click at [1193, 485] on div "principal name and company address ( 3 results)" at bounding box center [1272, 479] width 335 height 21
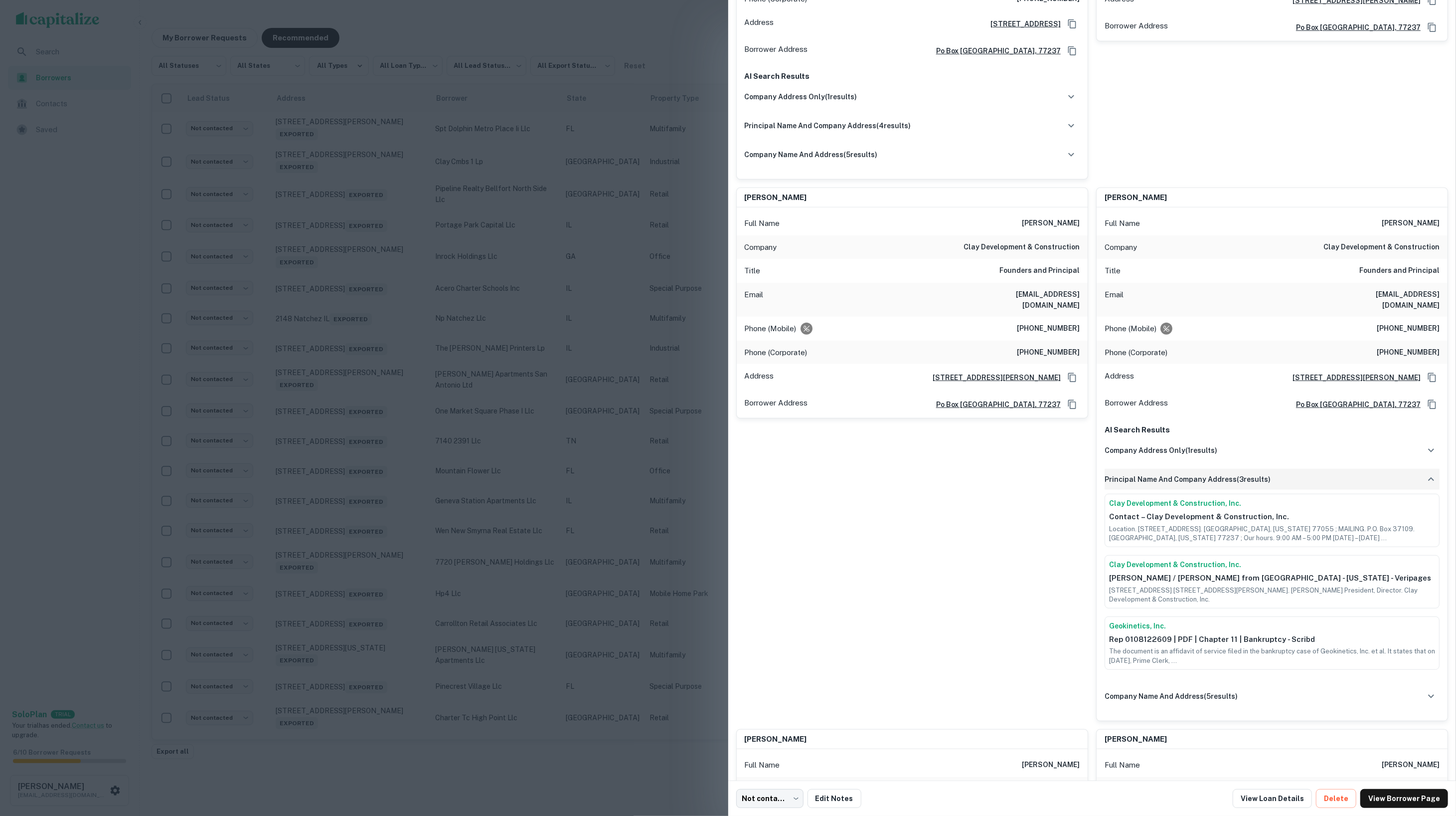
click at [1193, 485] on div "principal name and company address ( 3 results)" at bounding box center [1272, 479] width 335 height 21
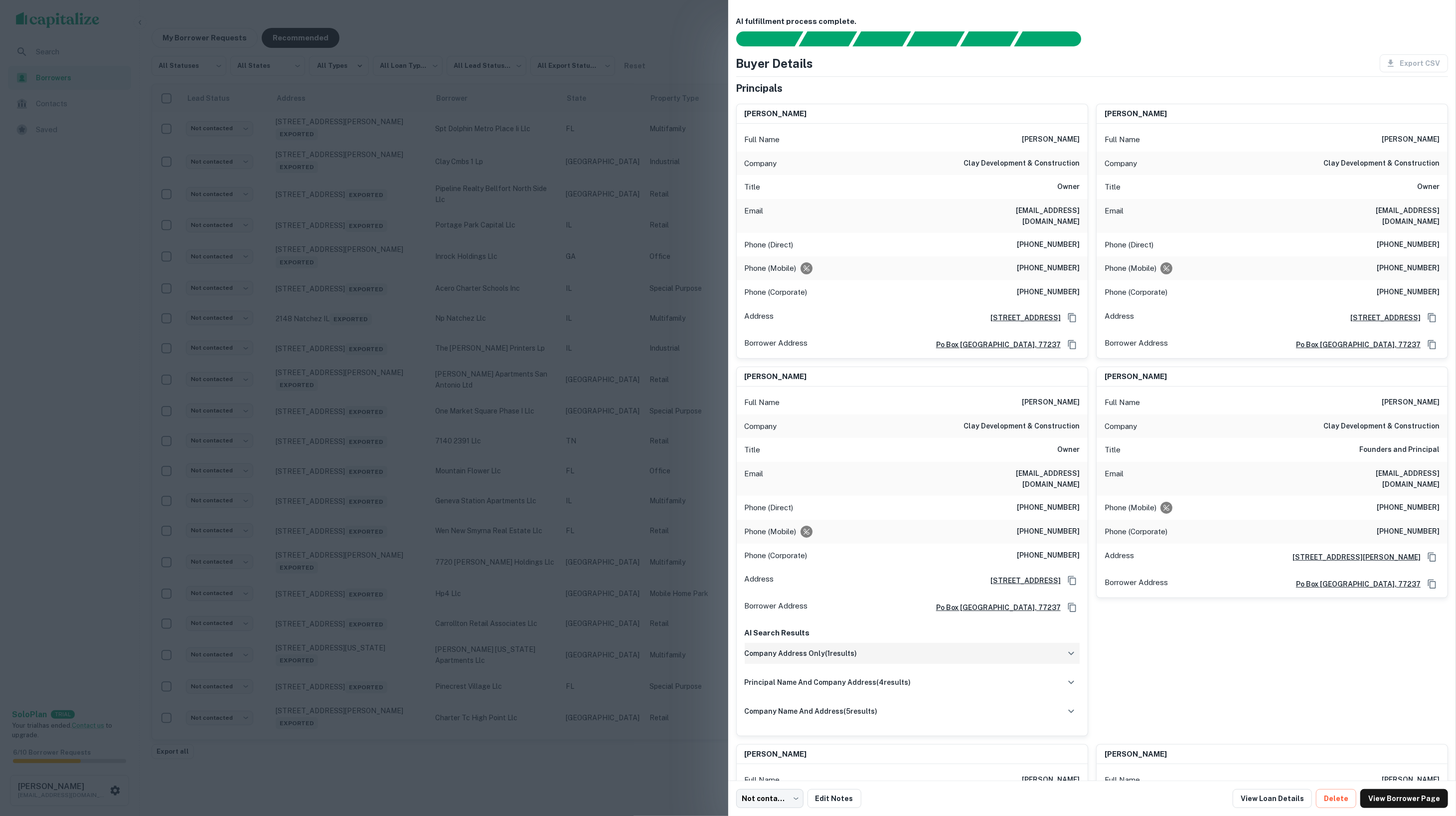
scroll to position [0, 0]
click at [638, 100] on div at bounding box center [728, 408] width 1456 height 816
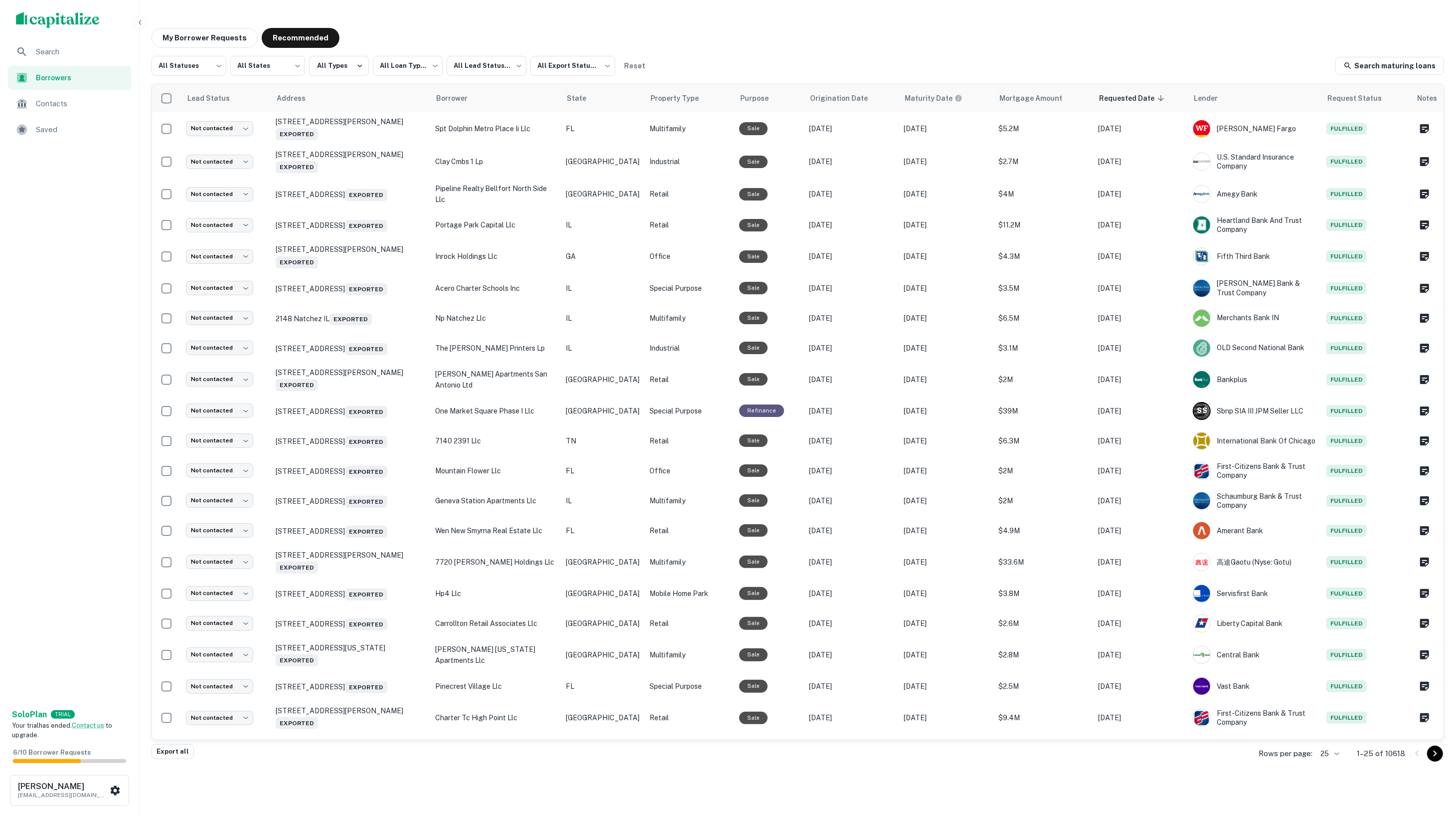
click at [927, 38] on div "My Borrower Requests Recommended" at bounding box center [798, 37] width 1293 height 20
click at [589, 74] on body "**********" at bounding box center [728, 408] width 1456 height 816
click at [573, 126] on li "Not Exported" at bounding box center [575, 128] width 90 height 18
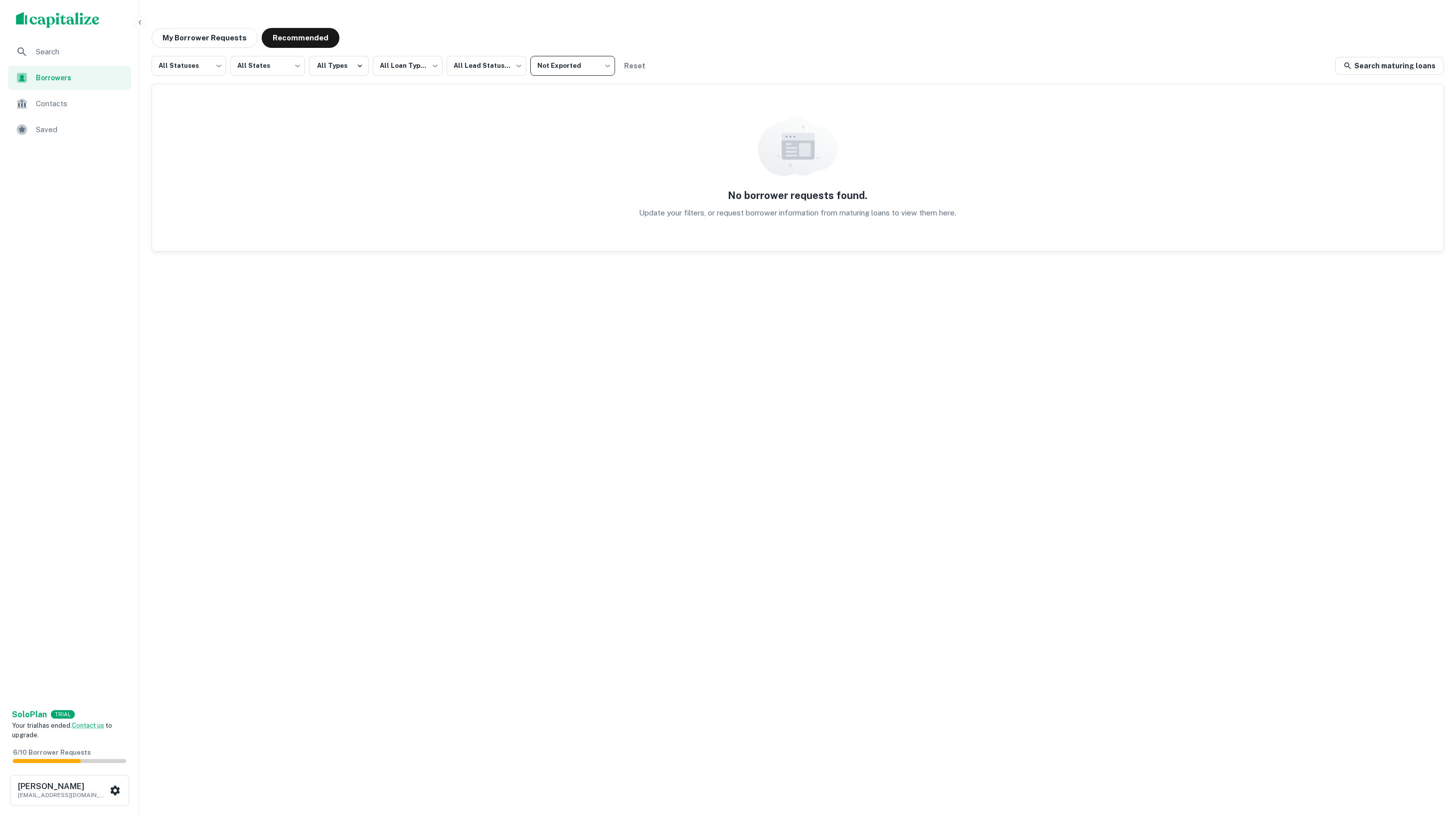
click at [567, 67] on body "**********" at bounding box center [728, 408] width 1456 height 816
click at [562, 88] on li "All Export Statuses" at bounding box center [575, 92] width 90 height 18
type input "***"
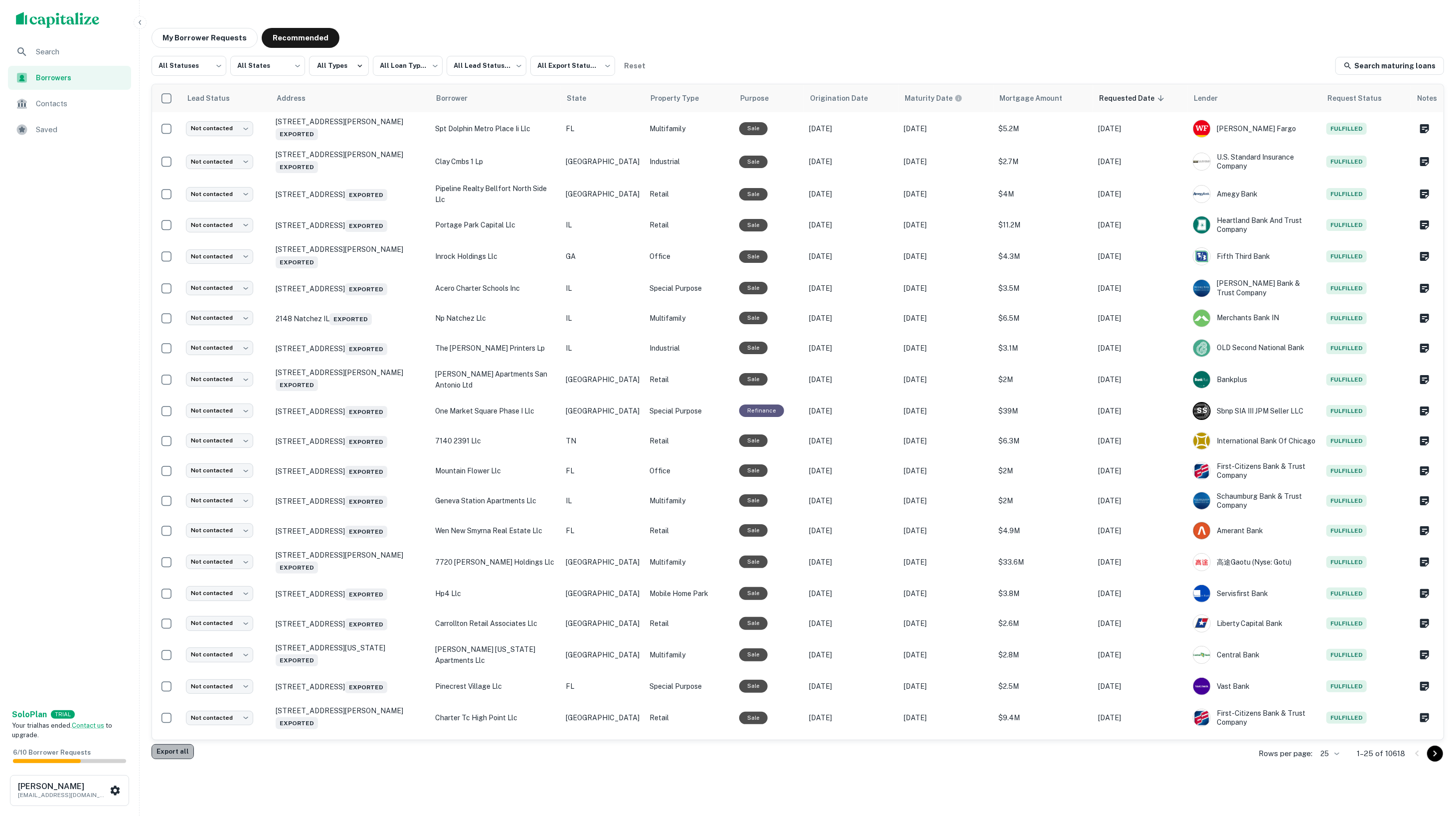
click at [170, 749] on button "Export all" at bounding box center [172, 752] width 42 height 15
